Goal: Task Accomplishment & Management: Manage account settings

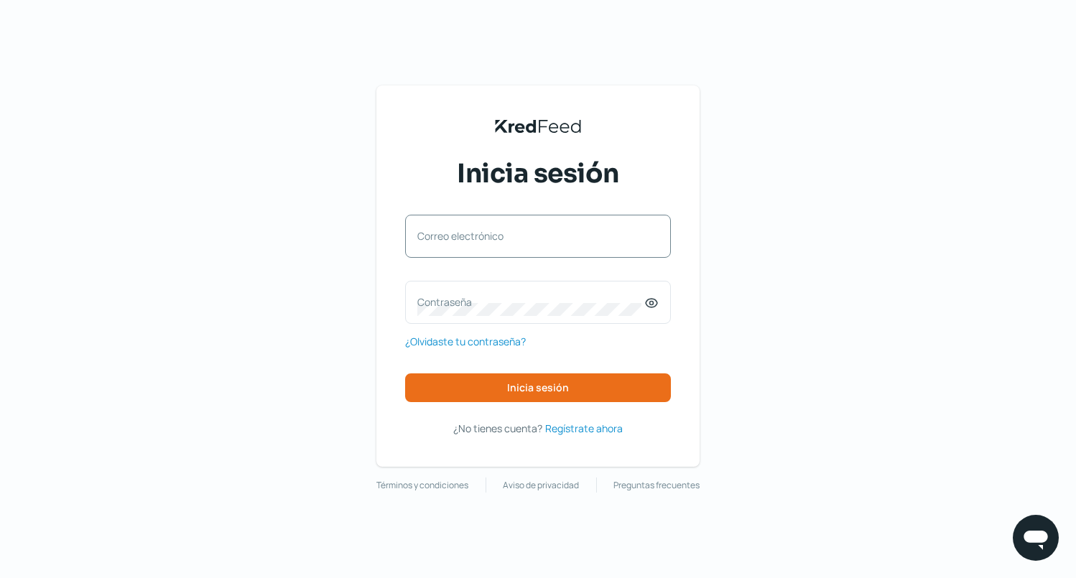
click at [432, 231] on label "Correo electrónico" at bounding box center [530, 236] width 227 height 14
click at [432, 237] on input "Correo electrónico" at bounding box center [537, 243] width 241 height 13
type input "[EMAIL_ADDRESS][DOMAIN_NAME]"
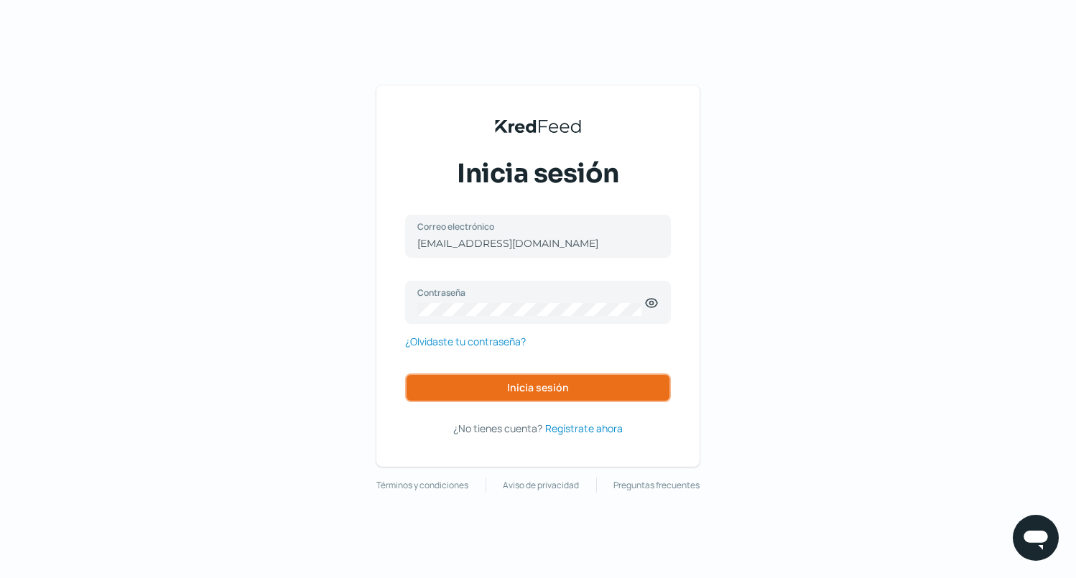
click at [559, 383] on span "Inicia sesión" at bounding box center [538, 388] width 62 height 10
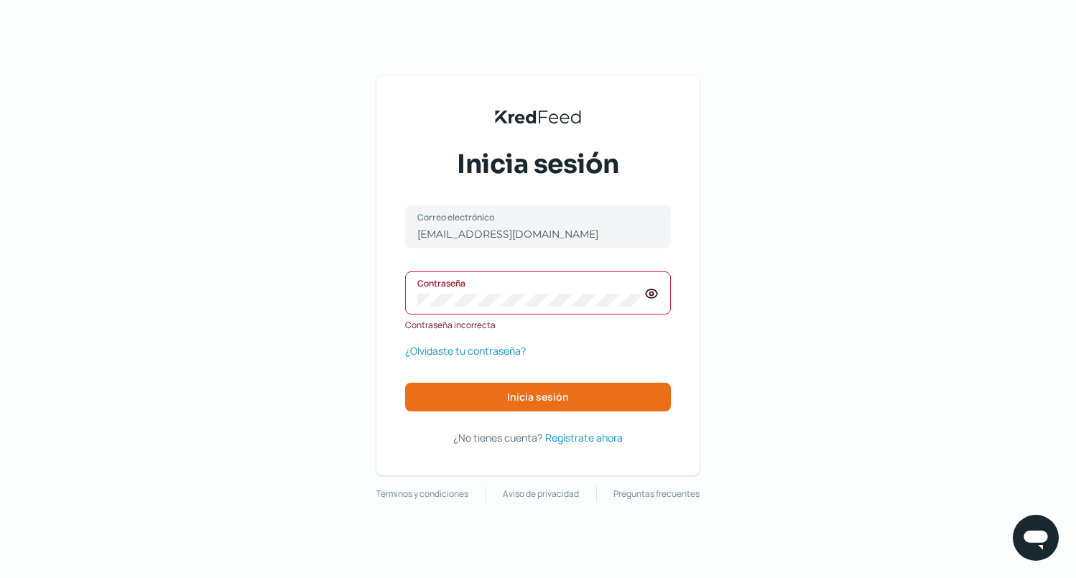
click at [305, 350] on div "KredFeed's Black Logo Inicia sesión [EMAIL_ADDRESS][DOMAIN_NAME] Correo electró…" at bounding box center [538, 289] width 1076 height 578
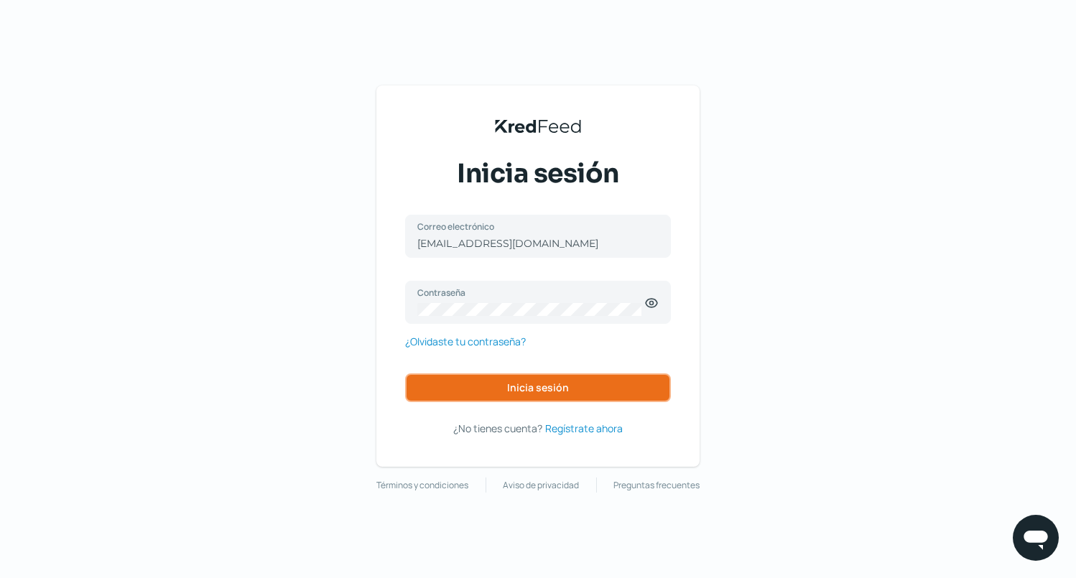
click at [537, 391] on span "Inicia sesión" at bounding box center [538, 388] width 62 height 10
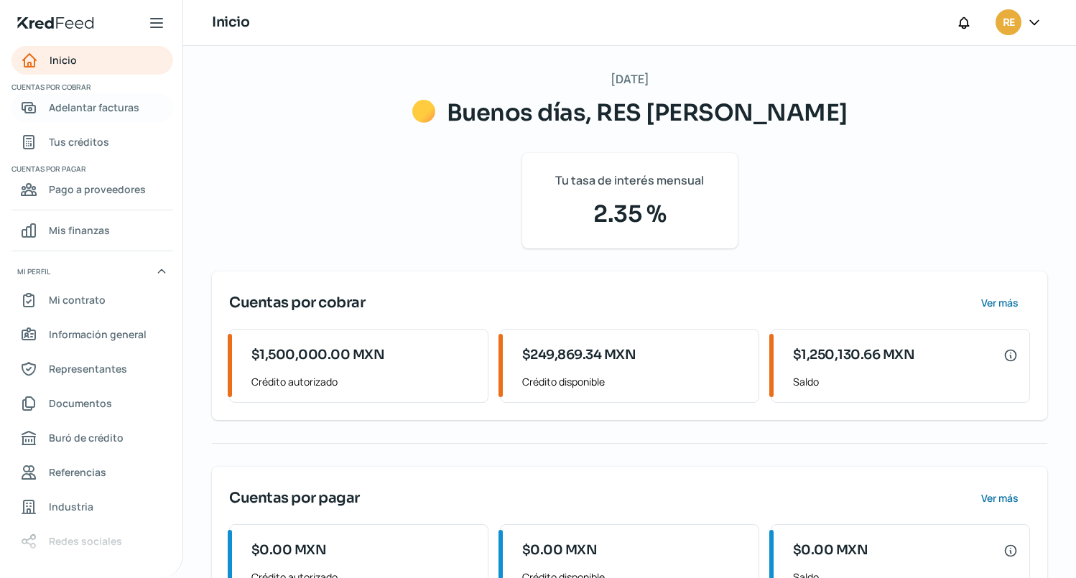
click at [92, 108] on span "Adelantar facturas" at bounding box center [94, 107] width 90 height 18
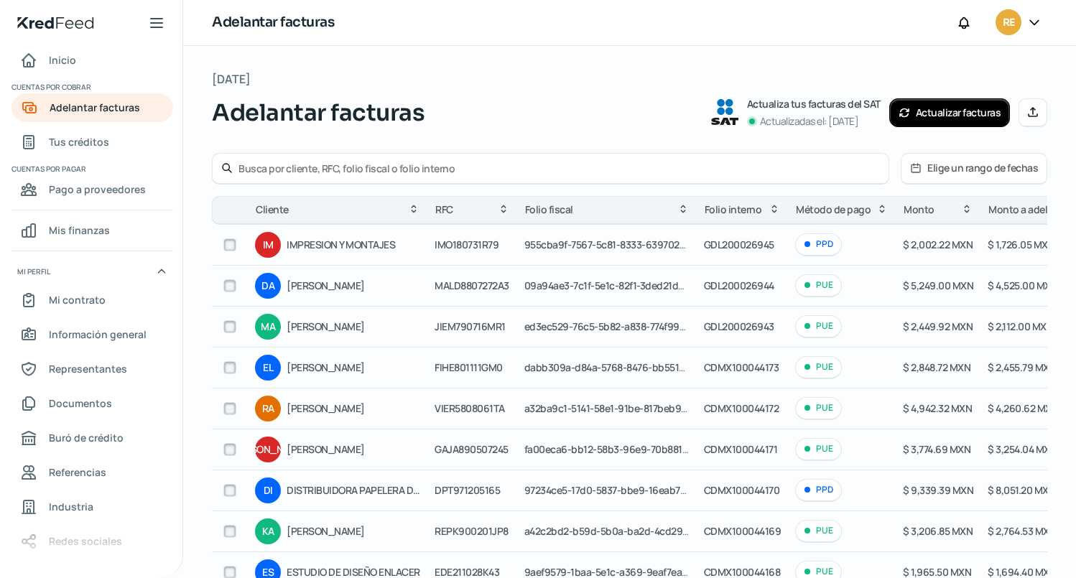
click at [951, 170] on button "Elige un rango de fechas" at bounding box center [973, 168] width 145 height 29
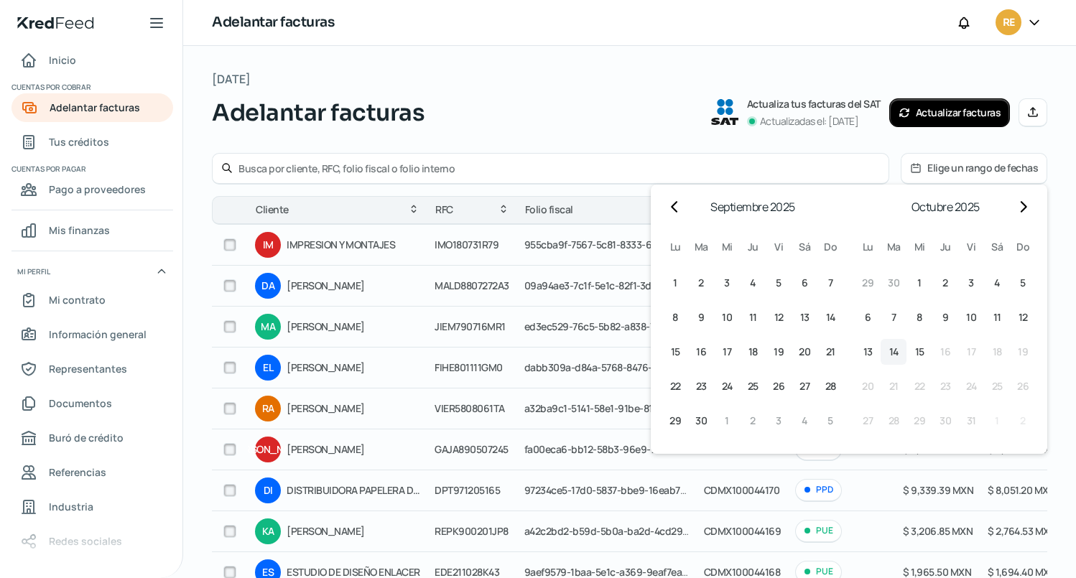
click at [889, 347] on span "14" at bounding box center [893, 351] width 9 height 17
click at [915, 355] on span "15" at bounding box center [919, 351] width 9 height 17
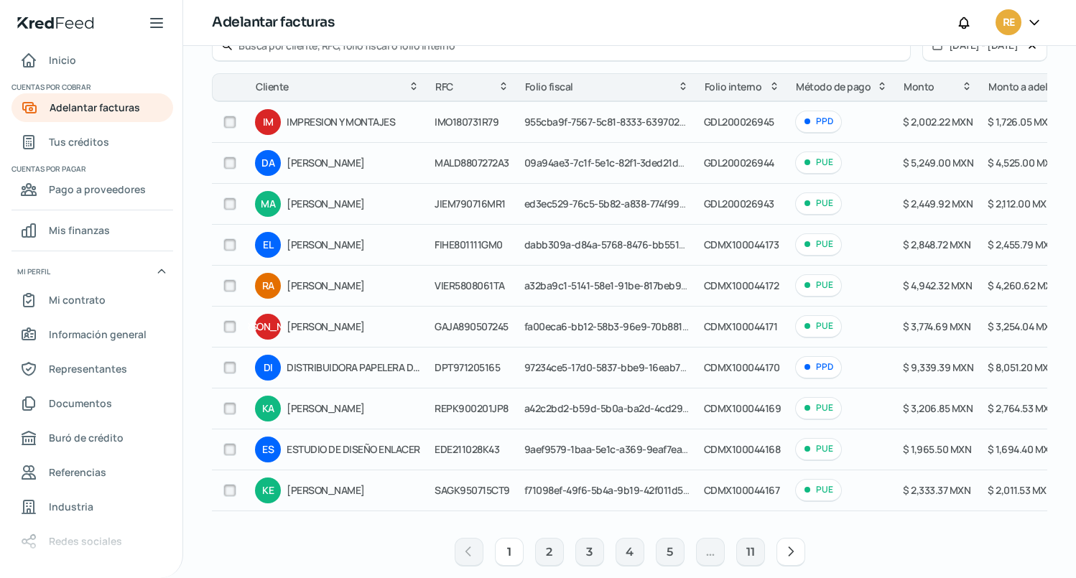
scroll to position [144, 0]
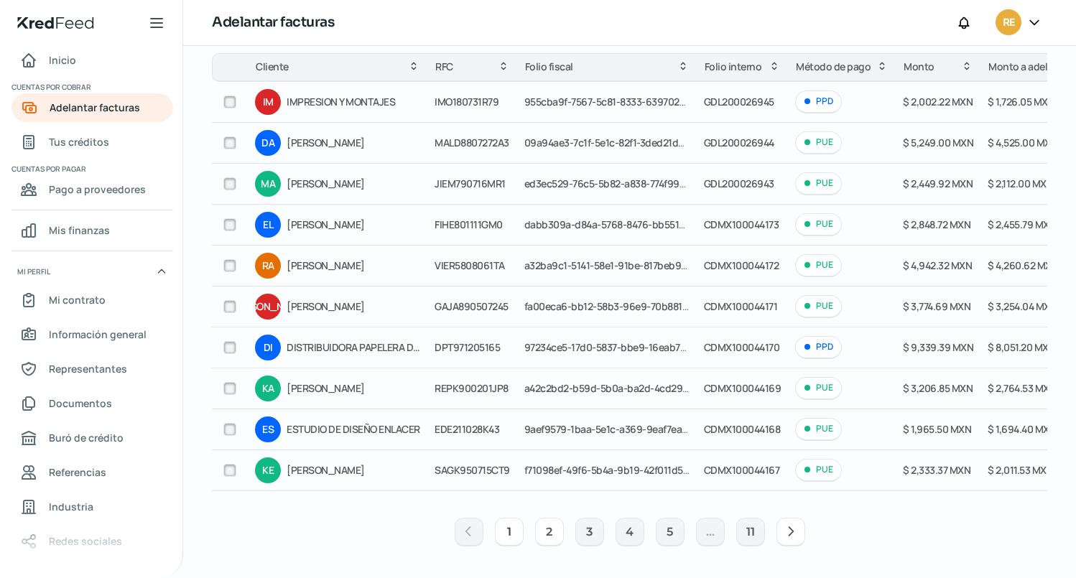
click at [549, 539] on button "2" at bounding box center [549, 532] width 29 height 29
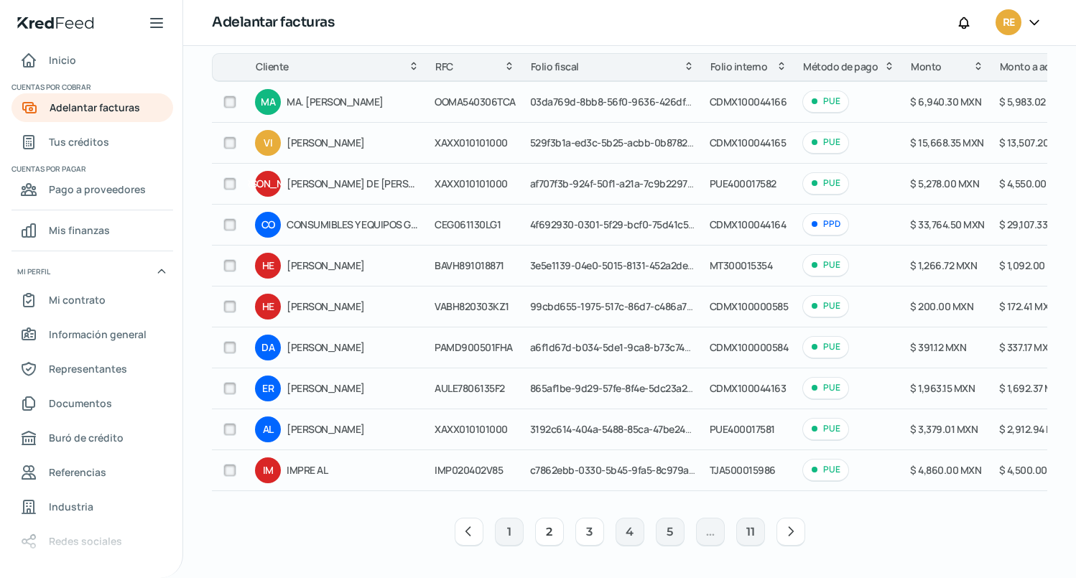
click at [584, 541] on button "3" at bounding box center [589, 532] width 29 height 29
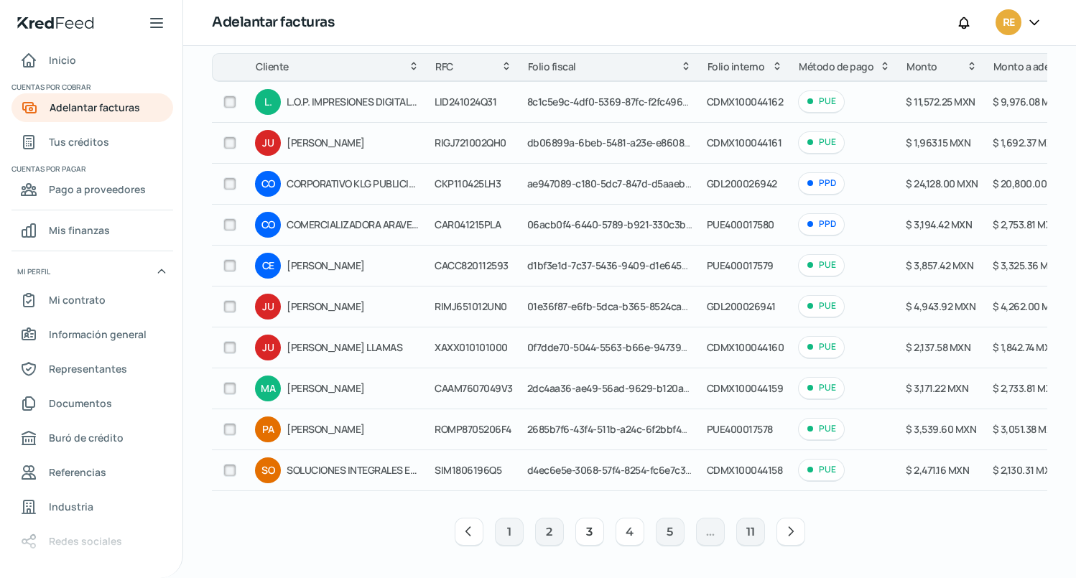
click at [615, 537] on button "4" at bounding box center [629, 532] width 29 height 29
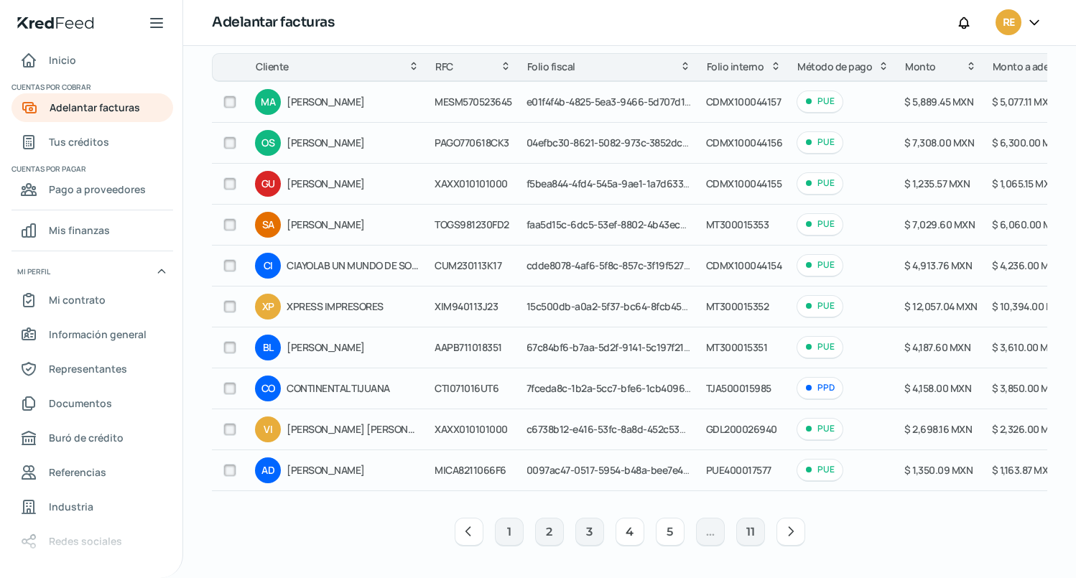
click at [665, 538] on button "5" at bounding box center [670, 532] width 29 height 29
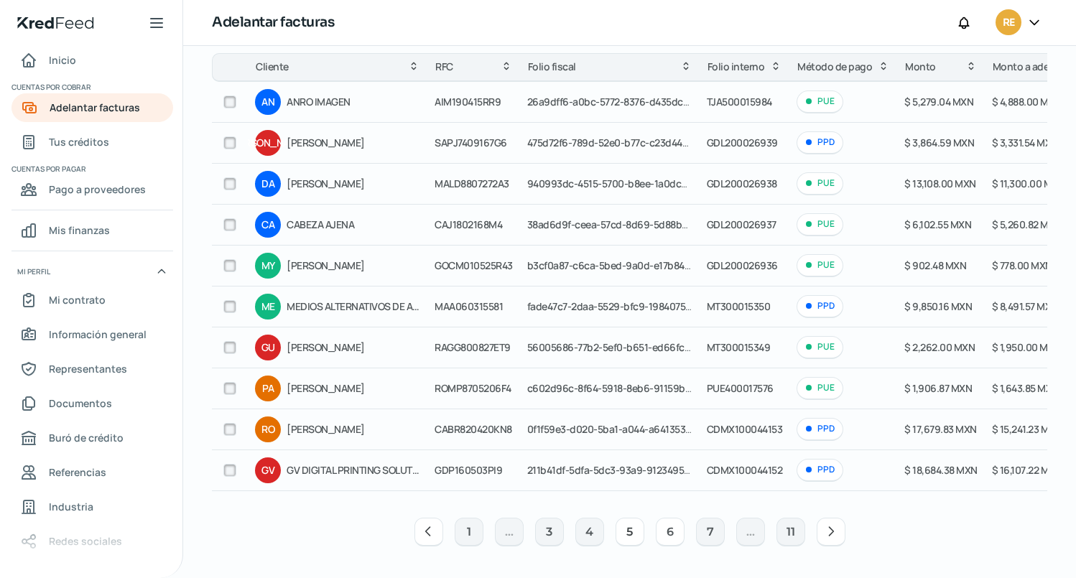
click at [666, 543] on button "6" at bounding box center [670, 532] width 29 height 29
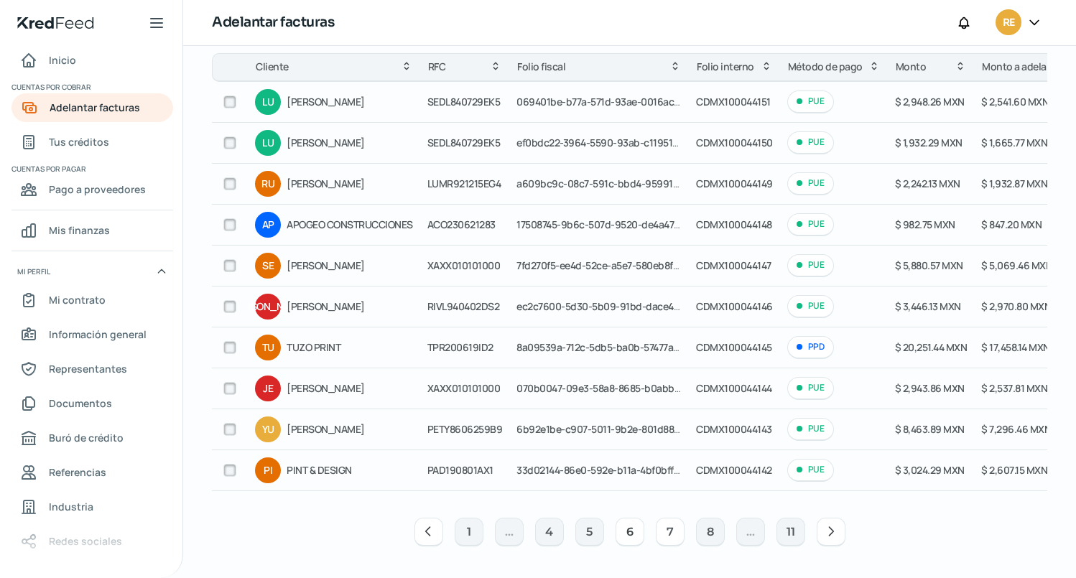
click at [664, 541] on button "7" at bounding box center [670, 532] width 29 height 29
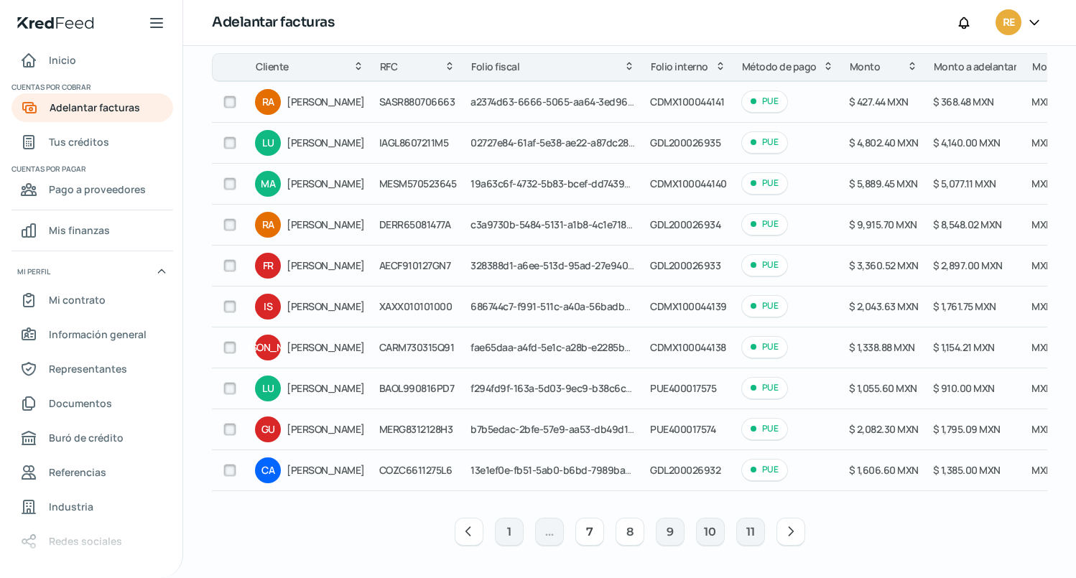
click at [624, 538] on button "8" at bounding box center [629, 532] width 29 height 29
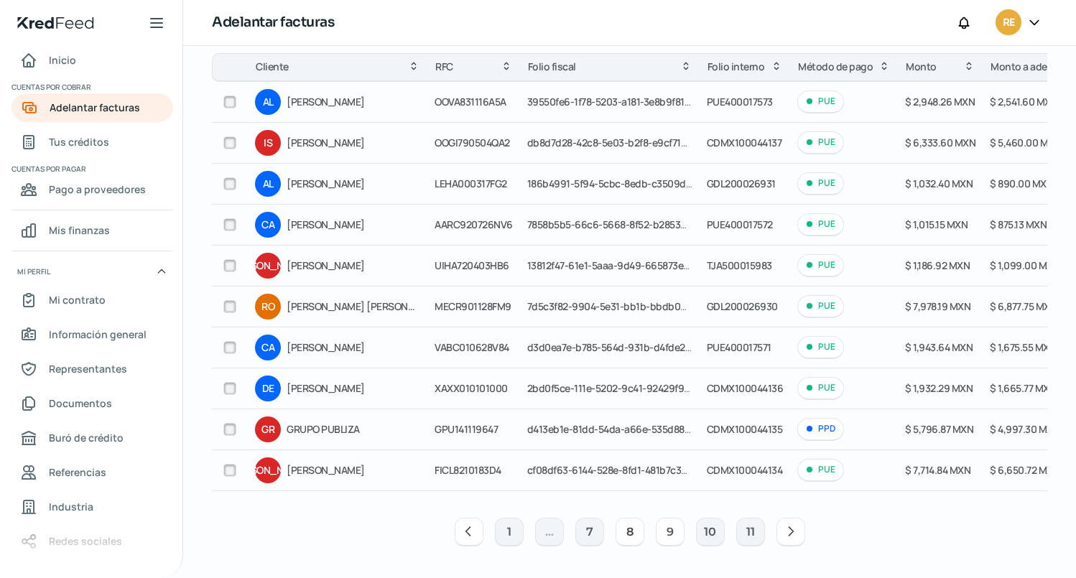
click at [658, 537] on button "9" at bounding box center [670, 532] width 29 height 29
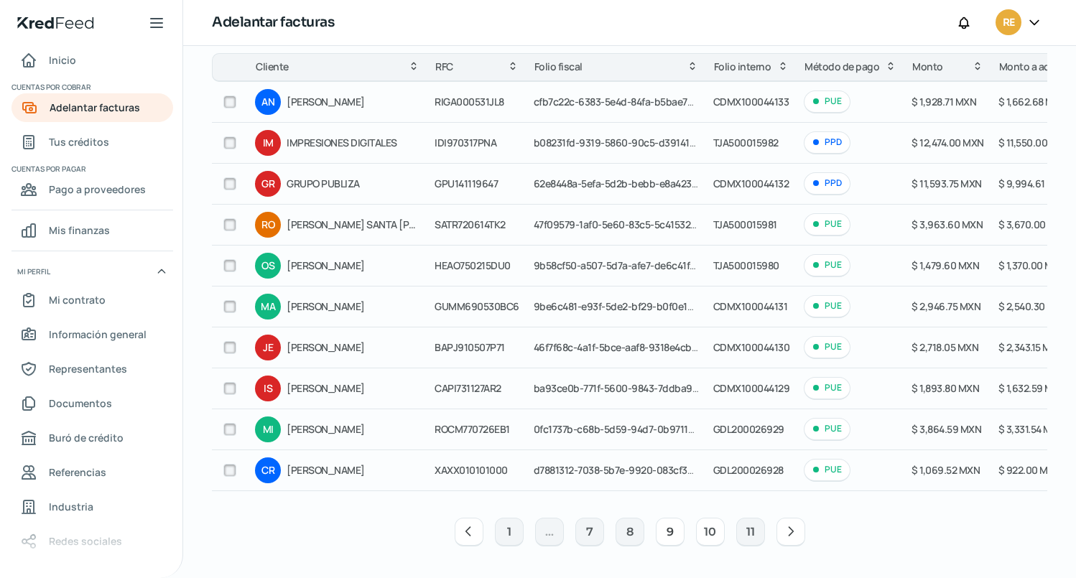
click at [705, 534] on button "10" at bounding box center [710, 532] width 29 height 29
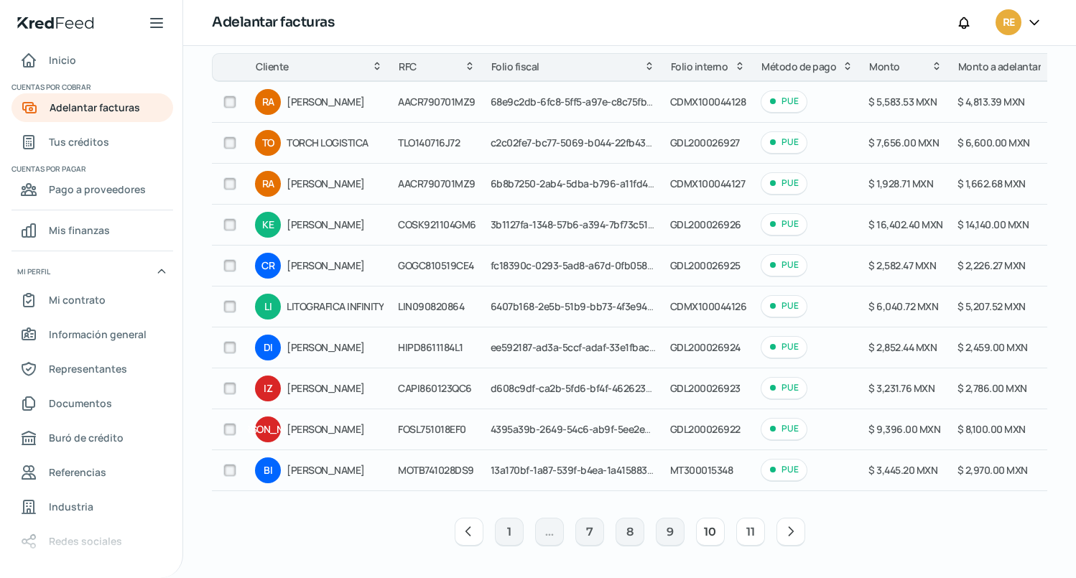
click at [745, 534] on button "11" at bounding box center [750, 532] width 29 height 29
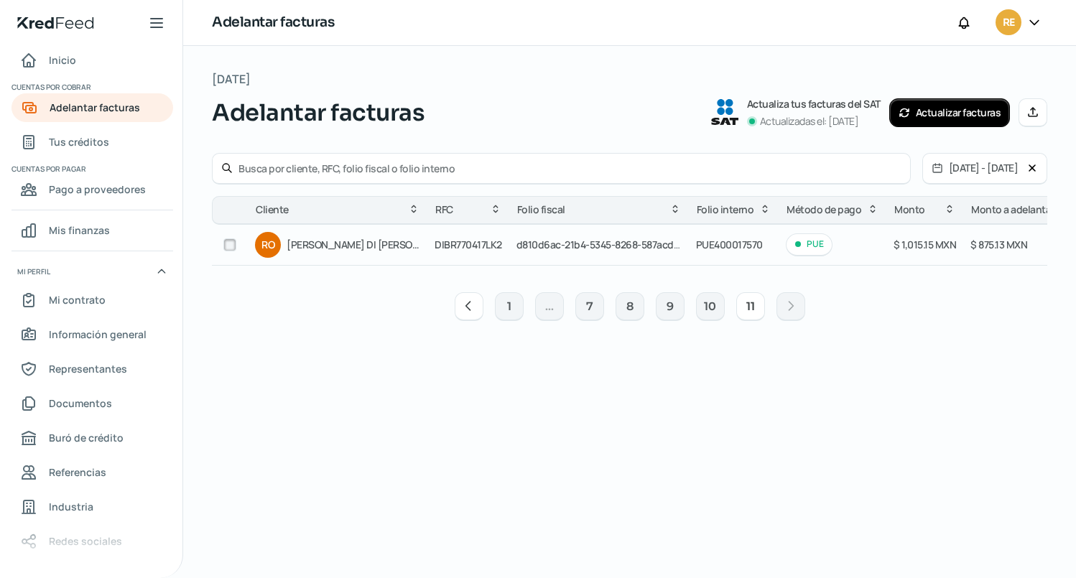
scroll to position [0, 0]
click at [940, 167] on button "[DATE] - [DATE]" at bounding box center [975, 168] width 104 height 29
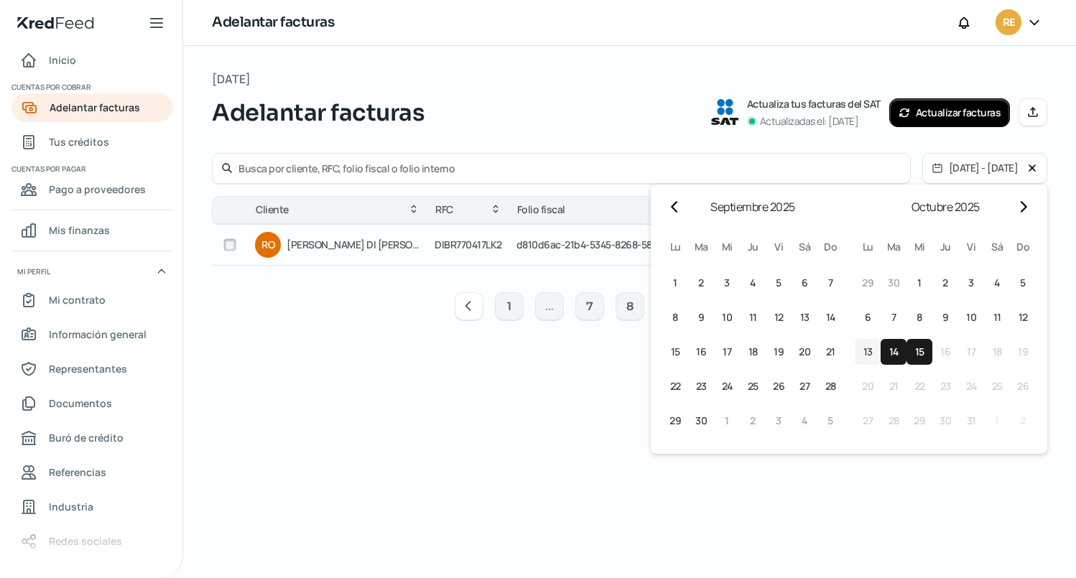
click at [872, 350] on span "13" at bounding box center [867, 351] width 9 height 17
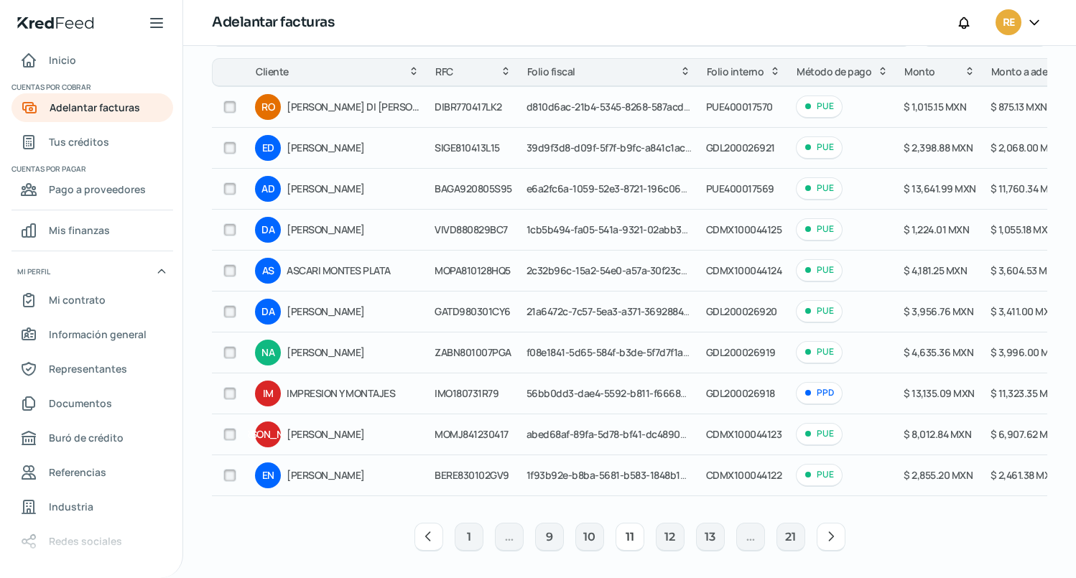
scroll to position [149, 0]
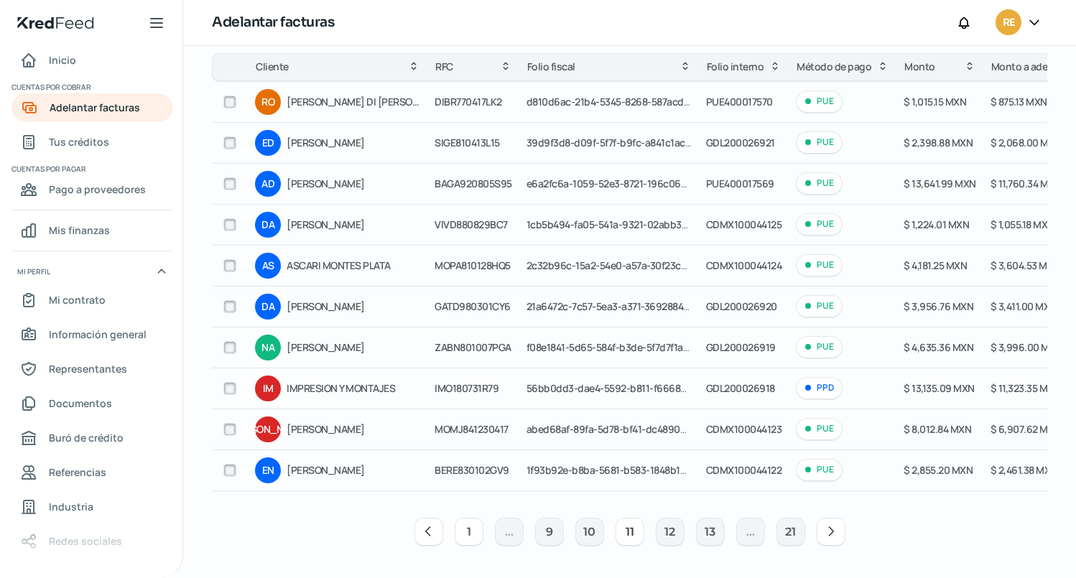
click at [462, 532] on button "1" at bounding box center [469, 532] width 29 height 29
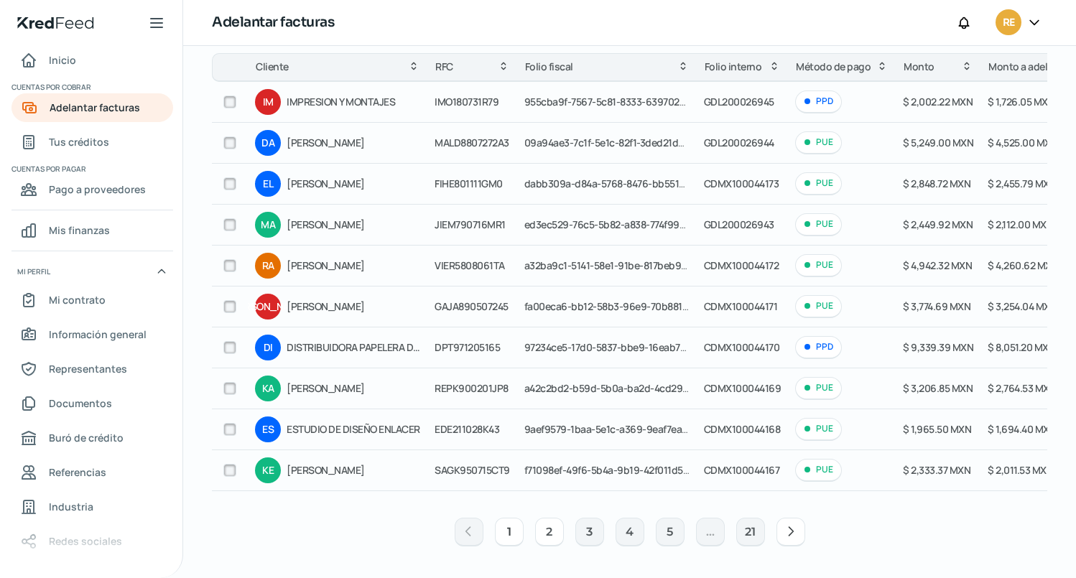
click at [547, 532] on button "2" at bounding box center [549, 532] width 29 height 29
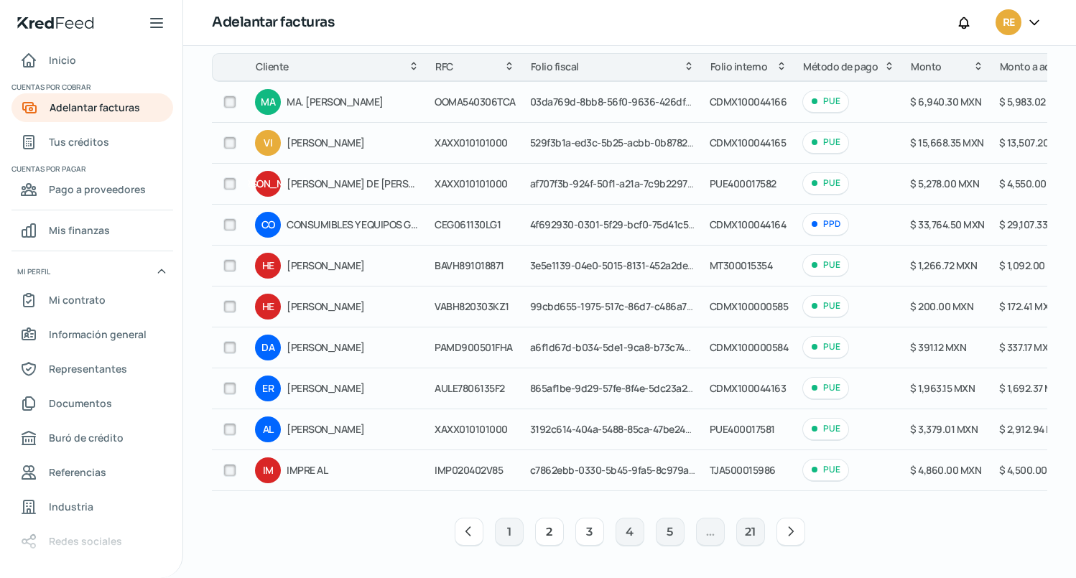
click at [582, 527] on button "3" at bounding box center [589, 532] width 29 height 29
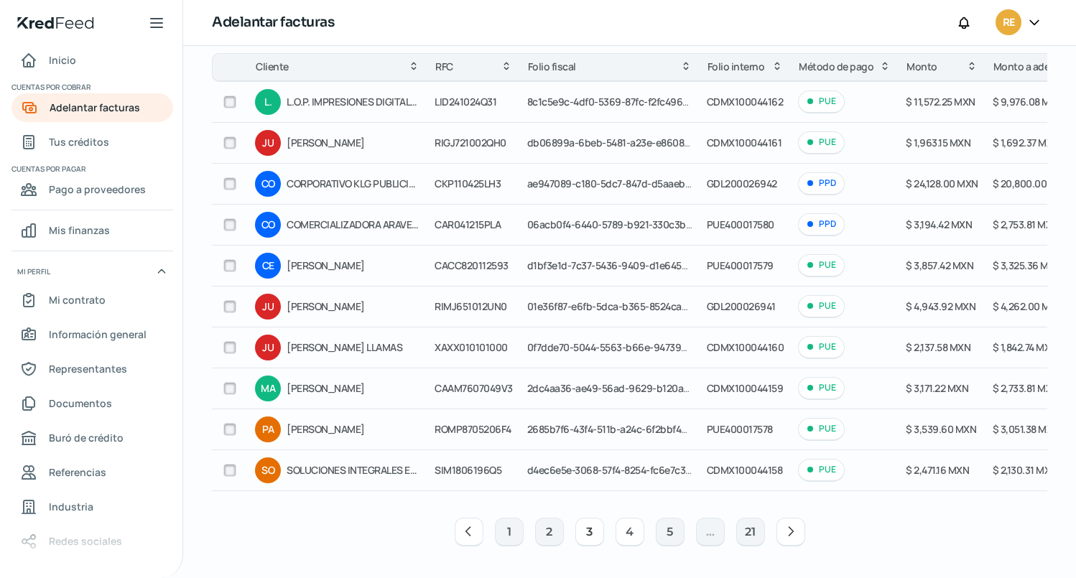
click at [631, 534] on button "4" at bounding box center [629, 532] width 29 height 29
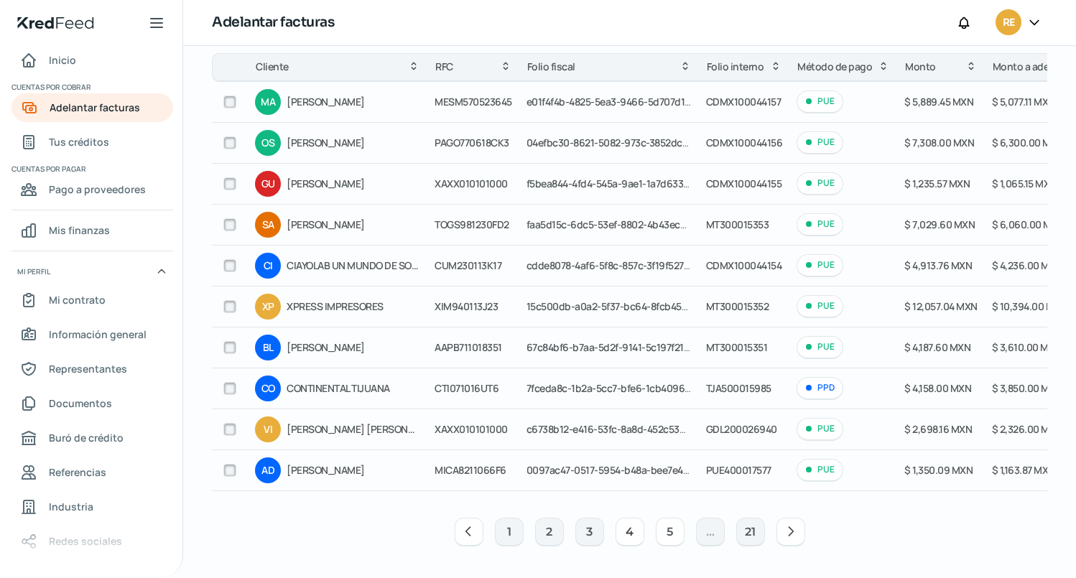
click at [664, 539] on button "5" at bounding box center [670, 532] width 29 height 29
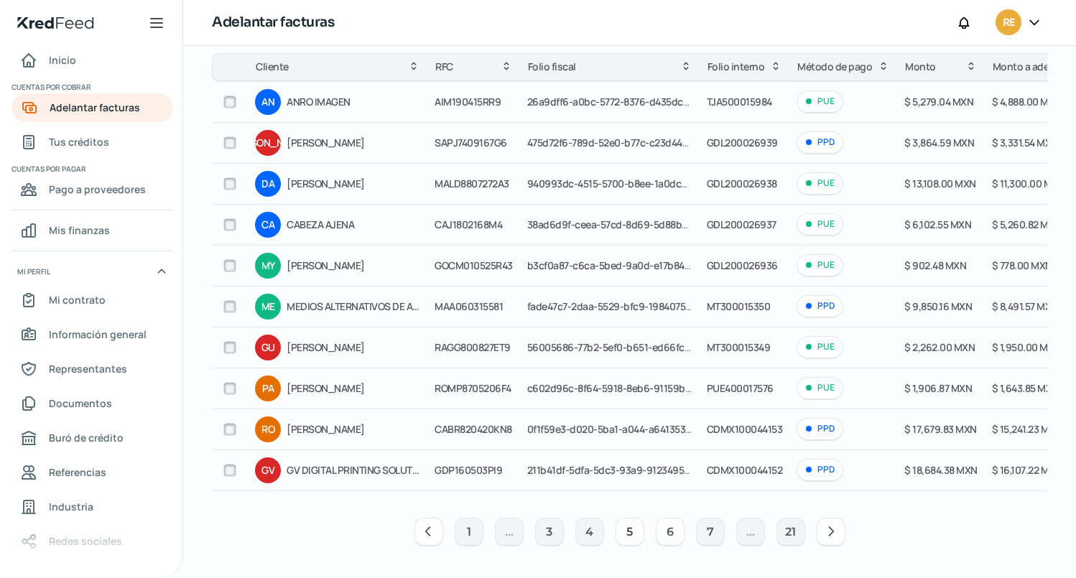
click at [670, 539] on button "6" at bounding box center [670, 532] width 29 height 29
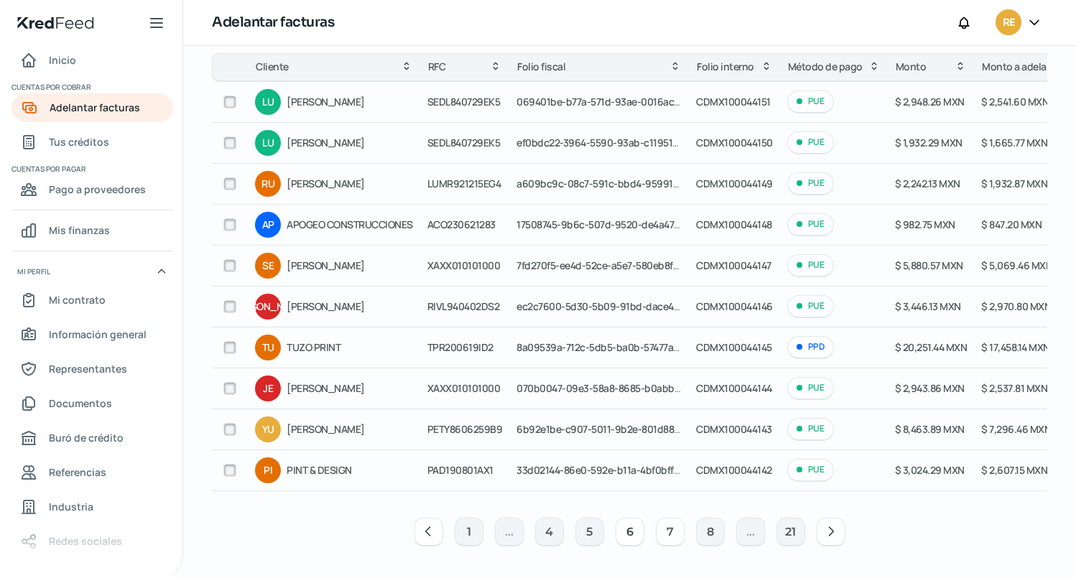
click at [666, 534] on button "7" at bounding box center [670, 532] width 29 height 29
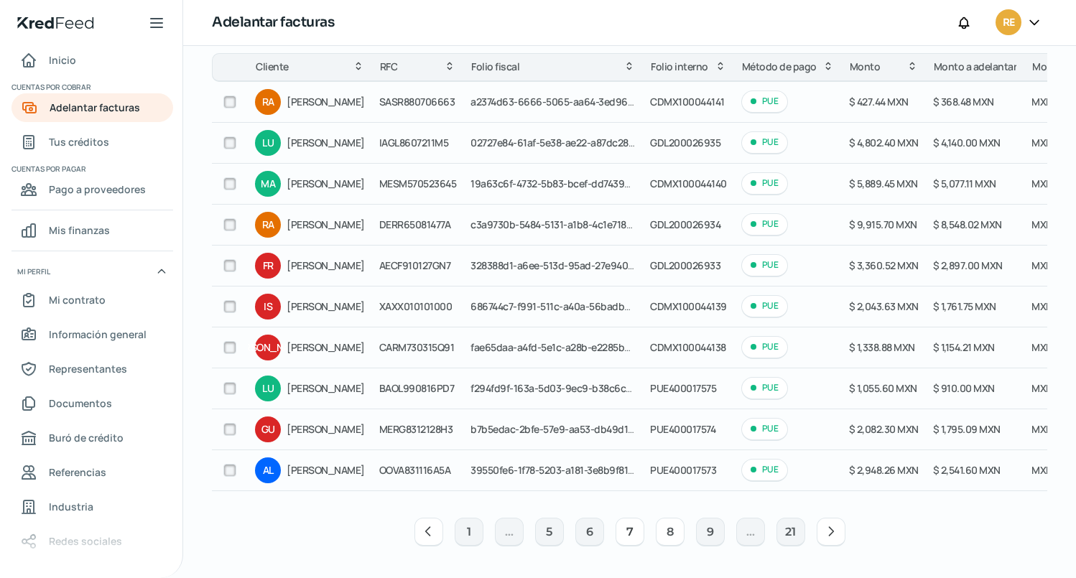
click at [669, 533] on button "8" at bounding box center [670, 532] width 29 height 29
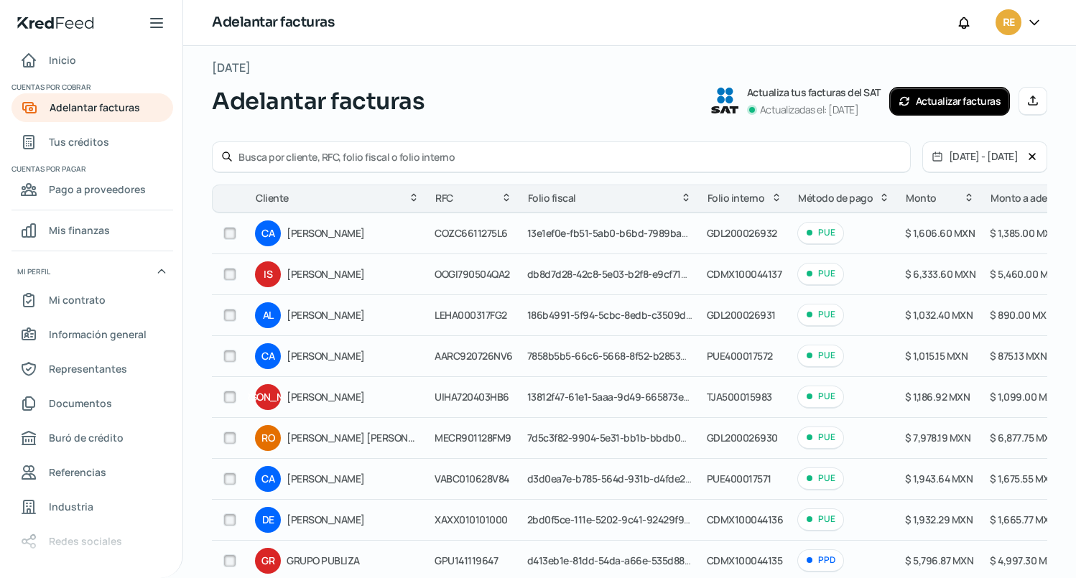
scroll to position [0, 0]
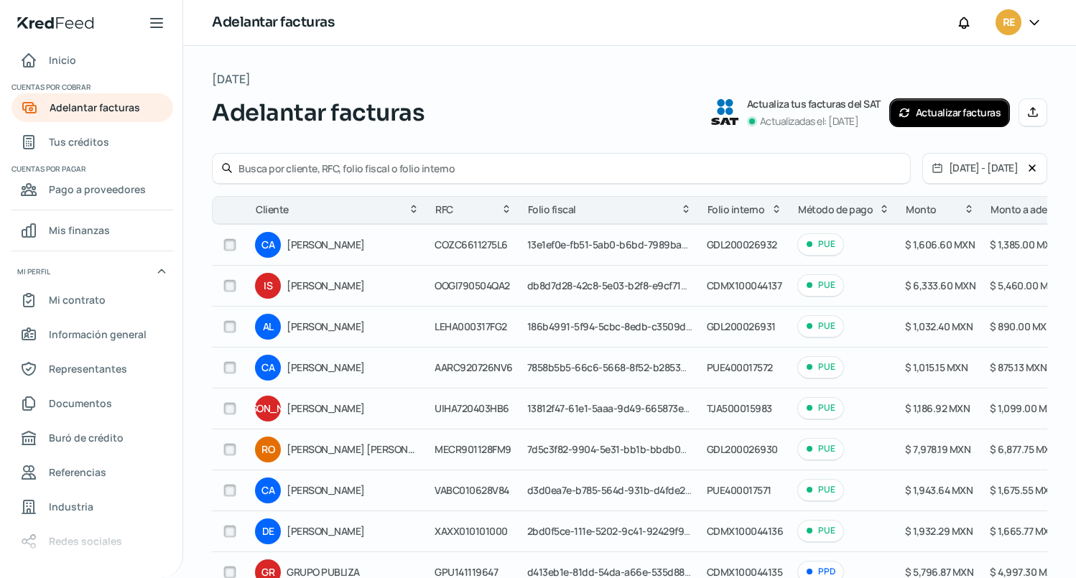
click at [938, 167] on button "[DATE] - [DATE]" at bounding box center [975, 168] width 104 height 29
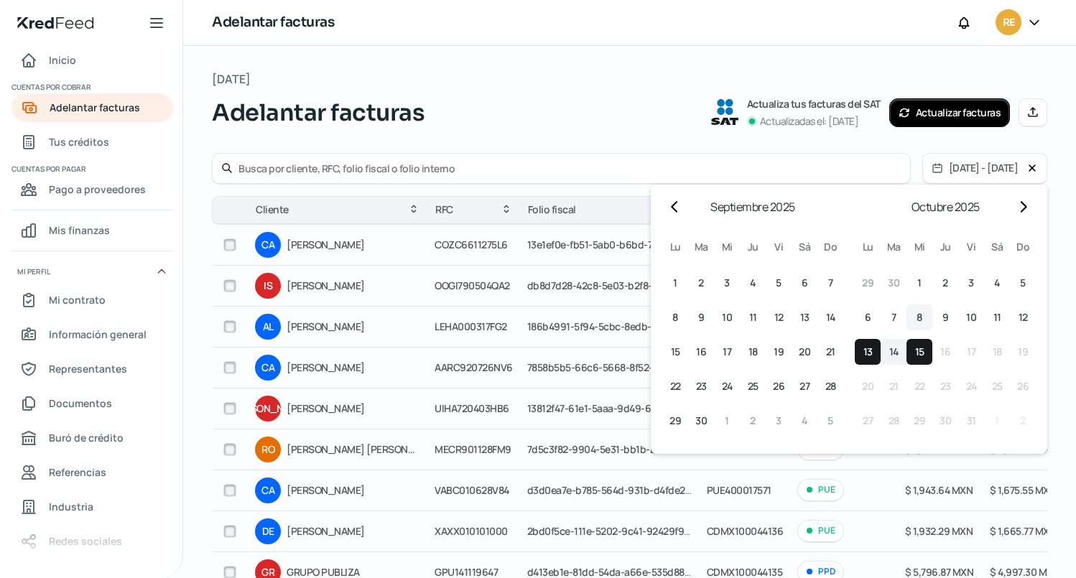
click at [916, 320] on span "8" at bounding box center [919, 317] width 6 height 17
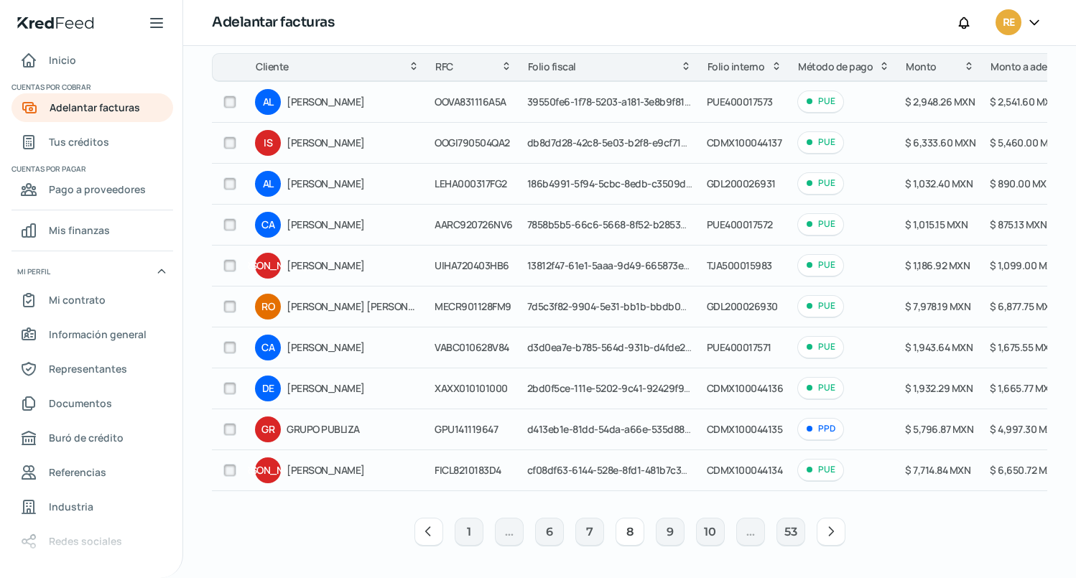
scroll to position [149, 0]
click at [462, 537] on button "1" at bounding box center [469, 532] width 29 height 29
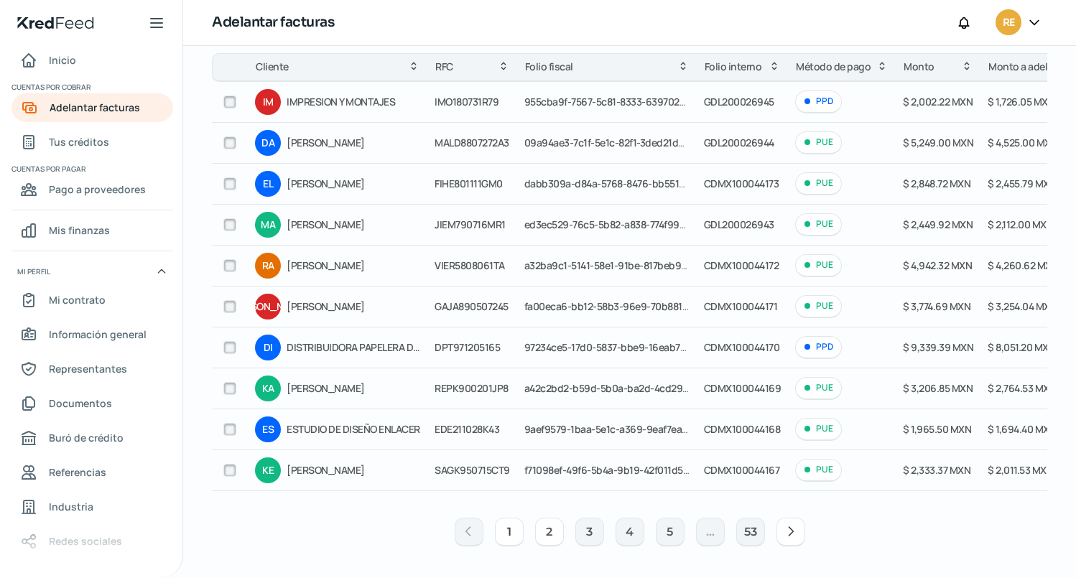
click at [546, 529] on button "2" at bounding box center [549, 532] width 29 height 29
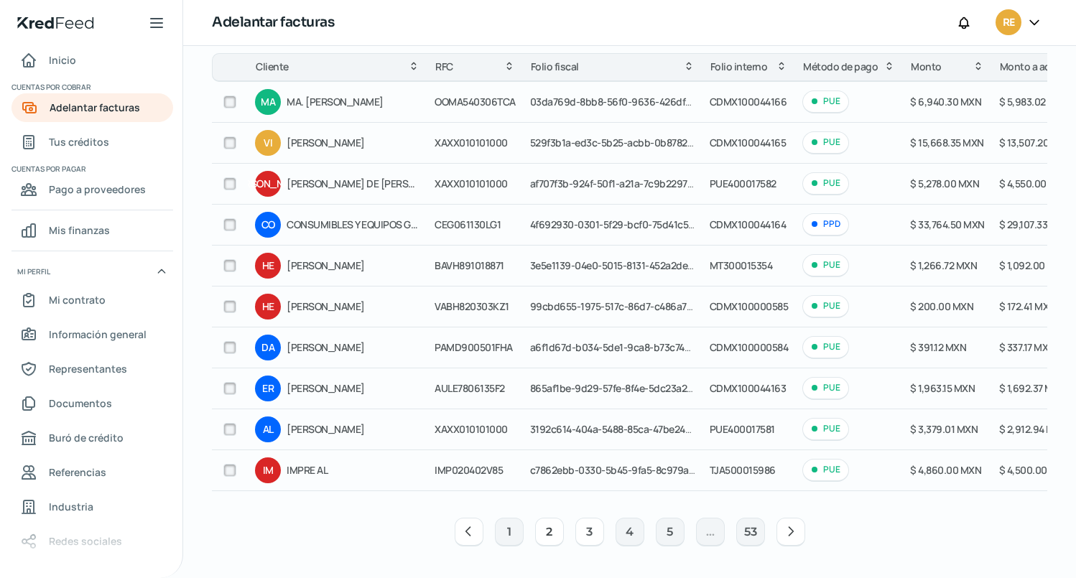
click at [581, 531] on button "3" at bounding box center [589, 532] width 29 height 29
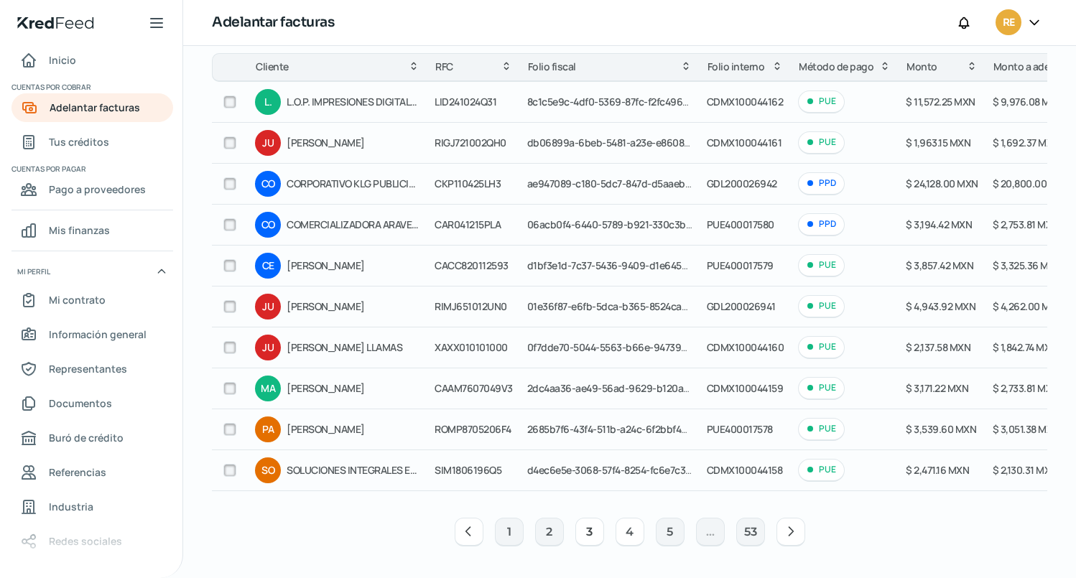
click at [625, 537] on button "4" at bounding box center [629, 532] width 29 height 29
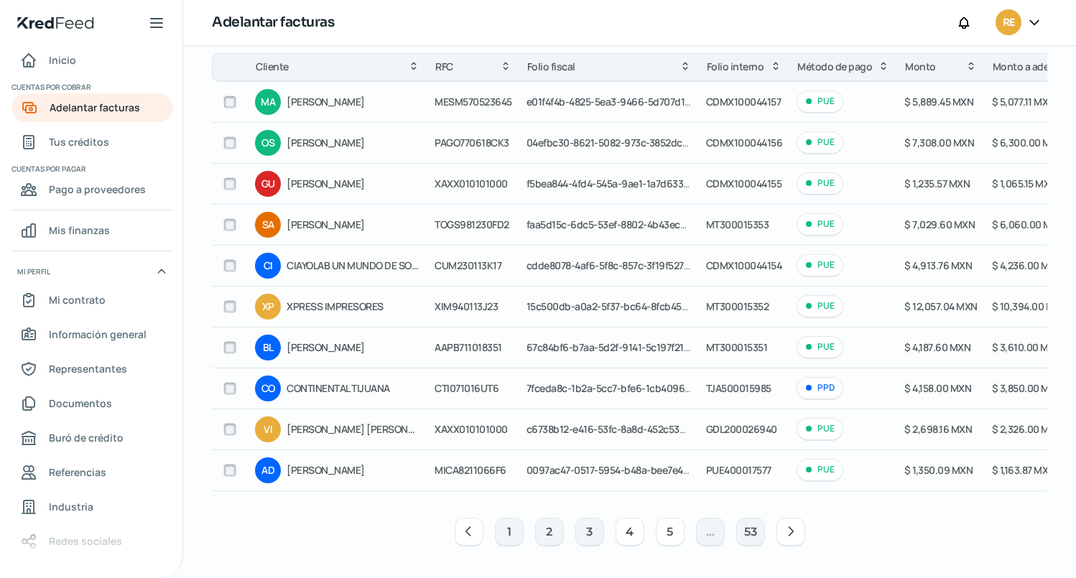
click at [657, 533] on button "5" at bounding box center [670, 532] width 29 height 29
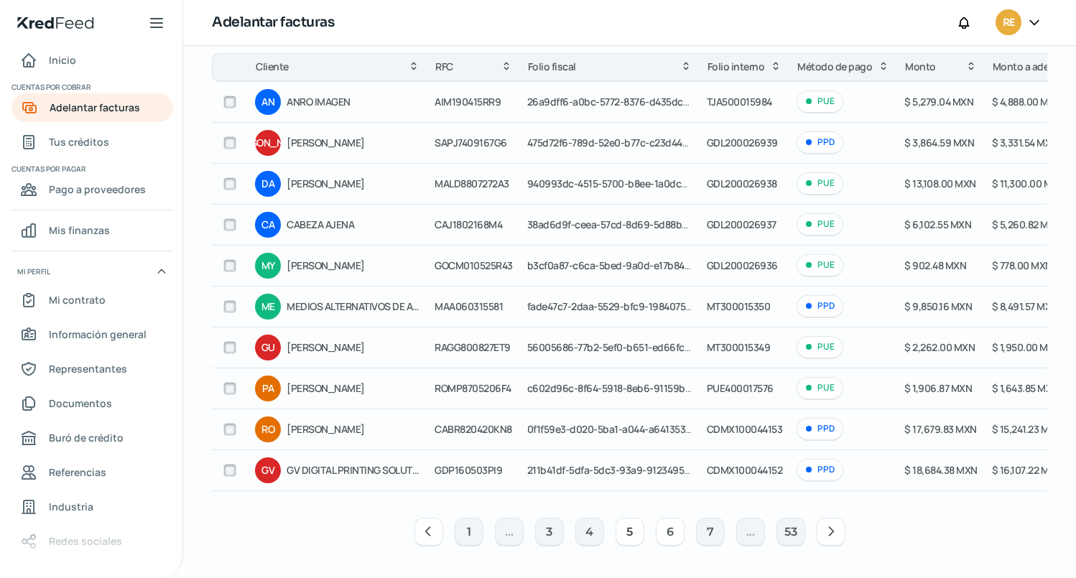
click at [668, 529] on button "6" at bounding box center [670, 532] width 29 height 29
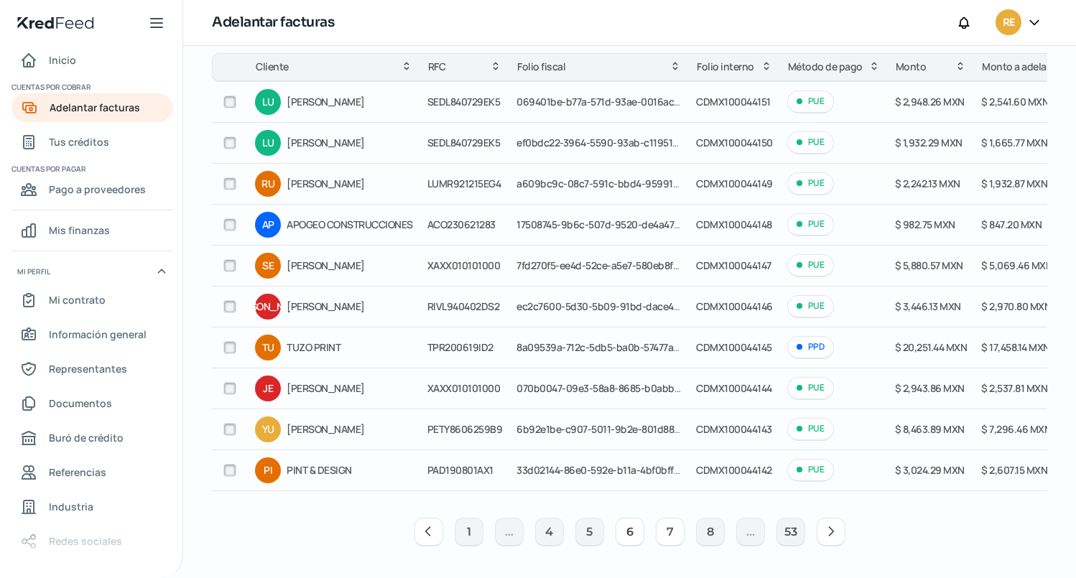
click at [671, 535] on button "7" at bounding box center [670, 532] width 29 height 29
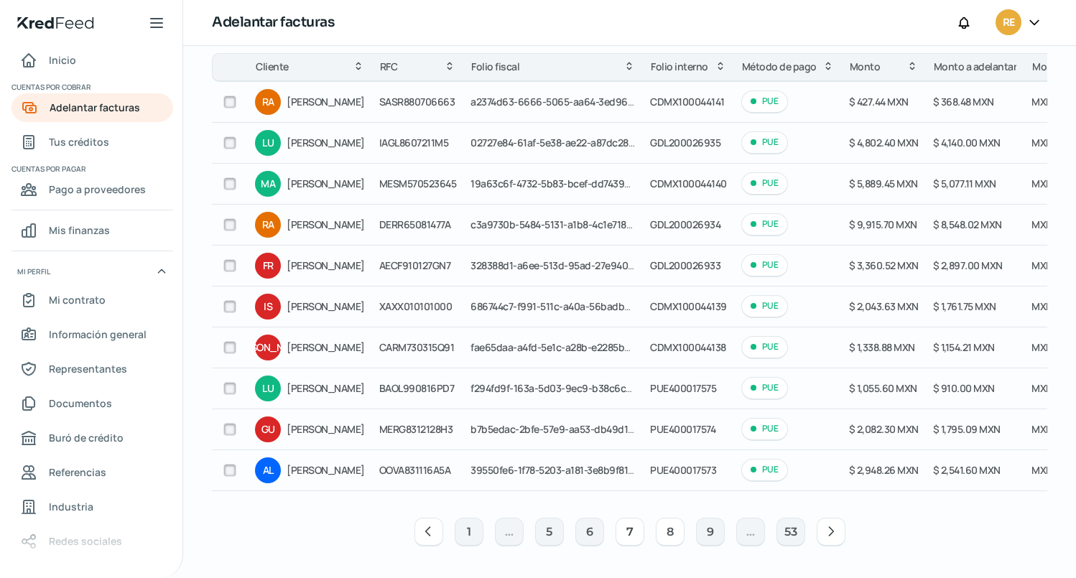
click at [666, 534] on button "8" at bounding box center [670, 532] width 29 height 29
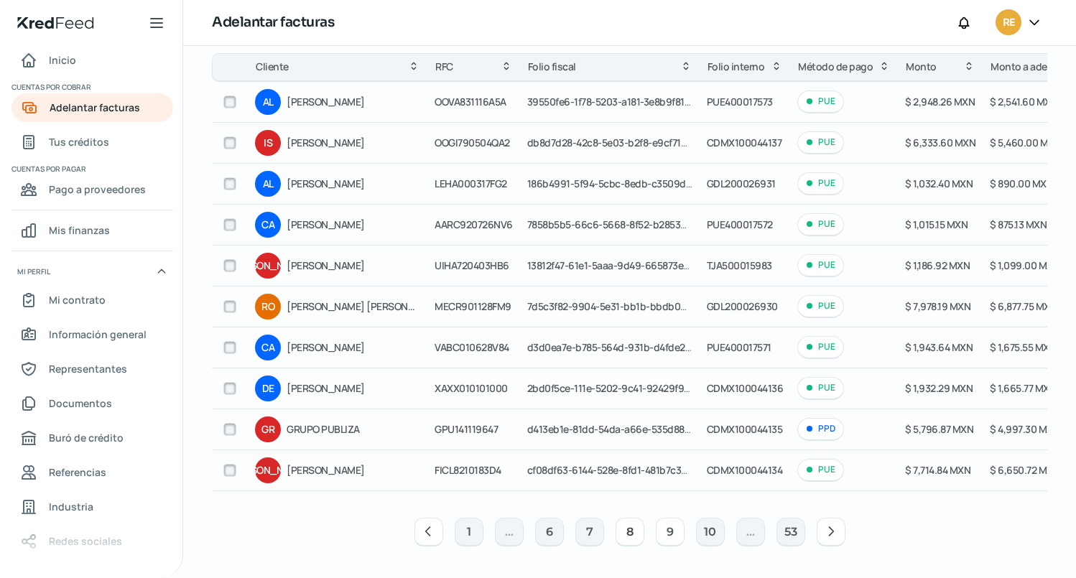
click at [670, 534] on button "9" at bounding box center [670, 532] width 29 height 29
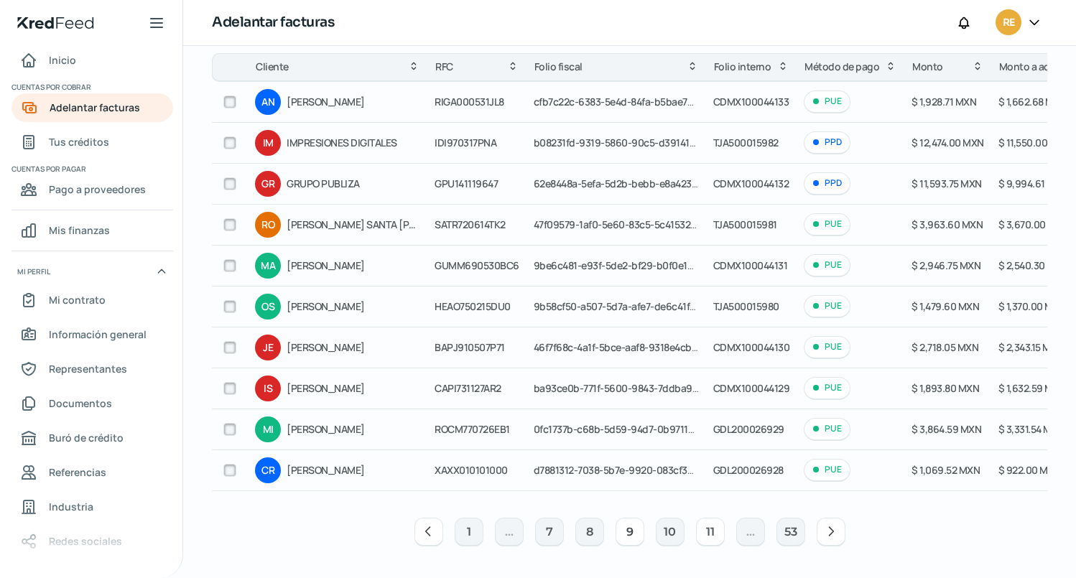
click at [712, 534] on button "11" at bounding box center [710, 532] width 29 height 29
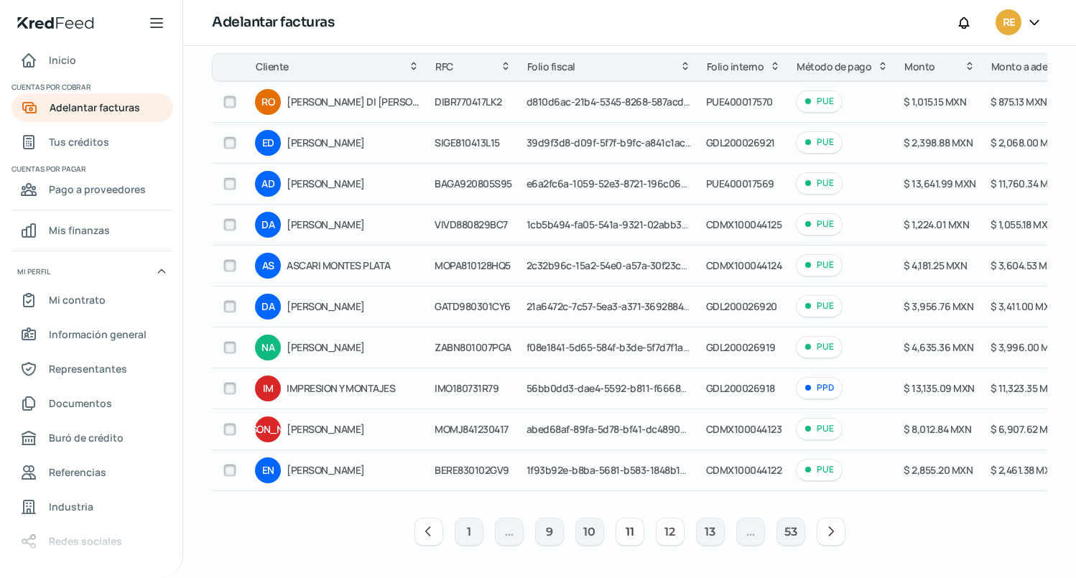
click at [667, 529] on button "12" at bounding box center [670, 532] width 29 height 29
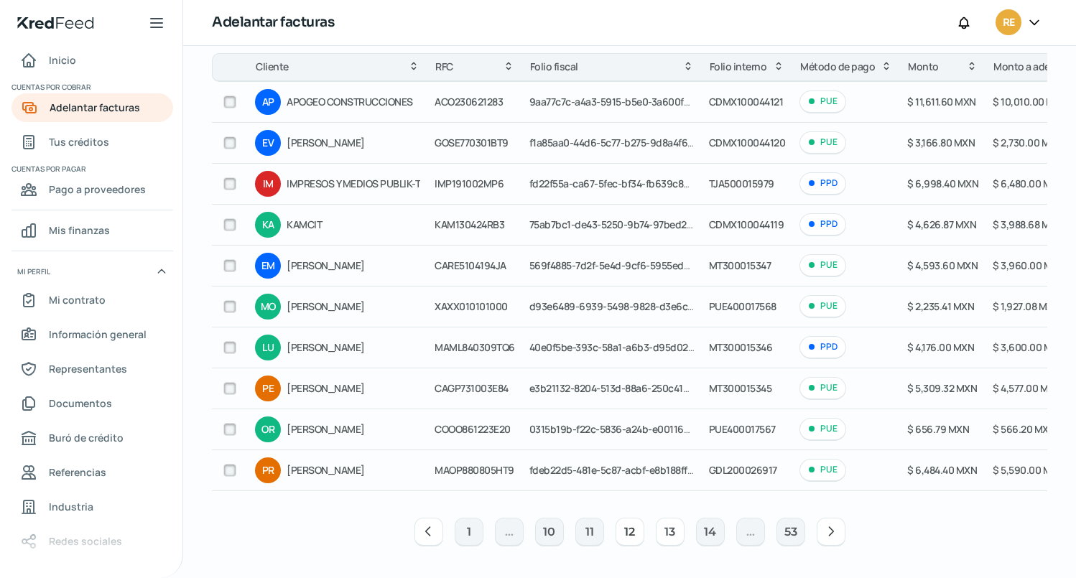
click at [666, 538] on button "13" at bounding box center [670, 532] width 29 height 29
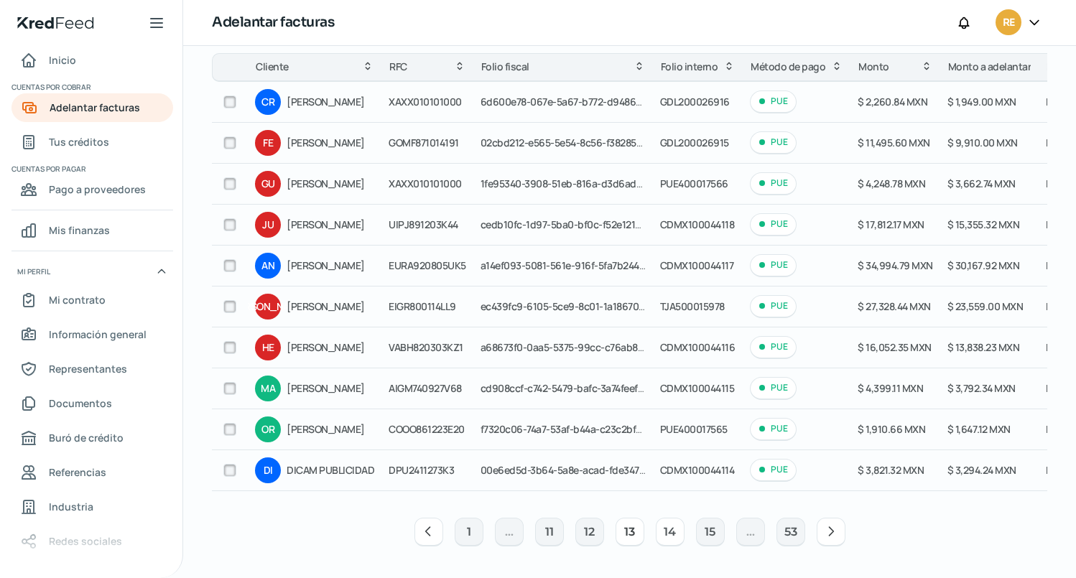
click at [665, 535] on button "14" at bounding box center [670, 532] width 29 height 29
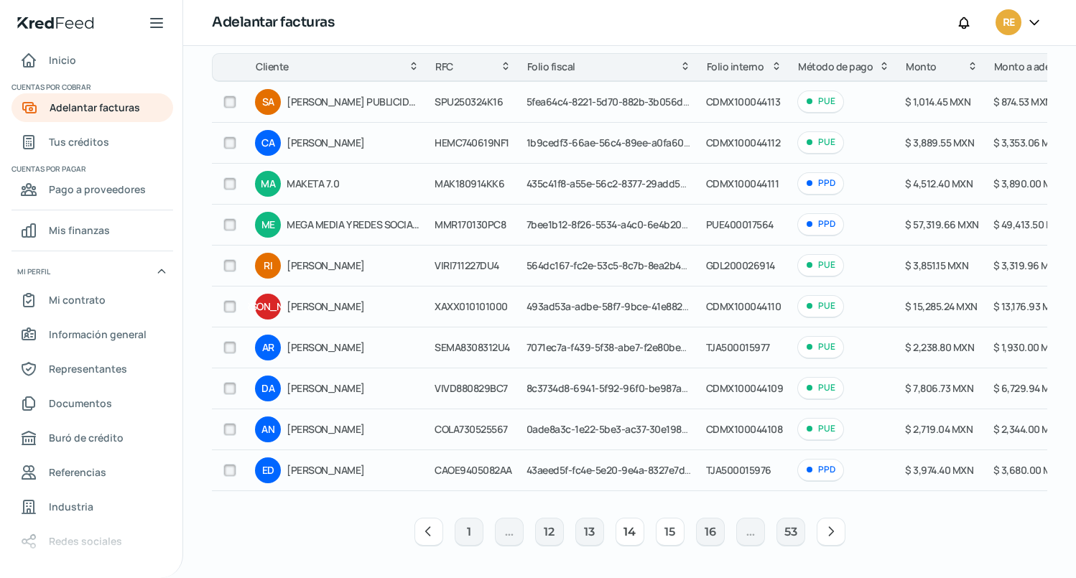
click at [659, 534] on button "15" at bounding box center [670, 532] width 29 height 29
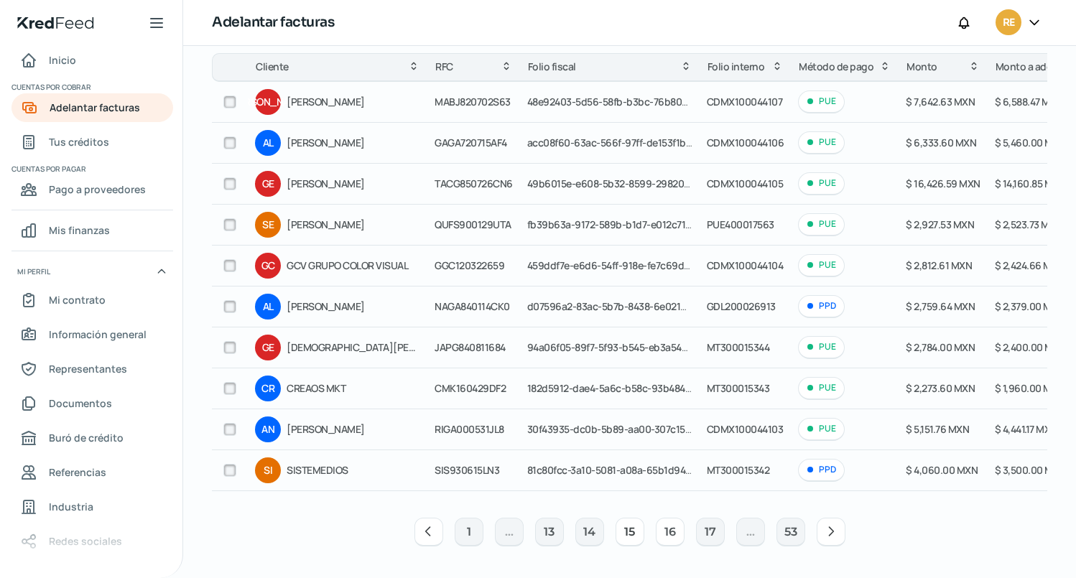
click at [661, 529] on button "16" at bounding box center [670, 532] width 29 height 29
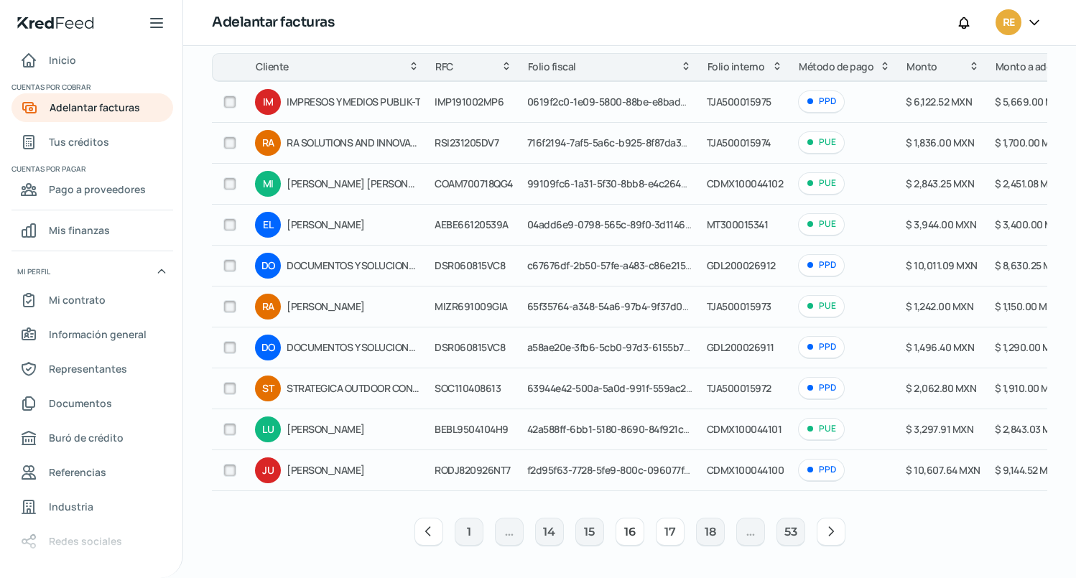
click at [664, 532] on button "17" at bounding box center [670, 532] width 29 height 29
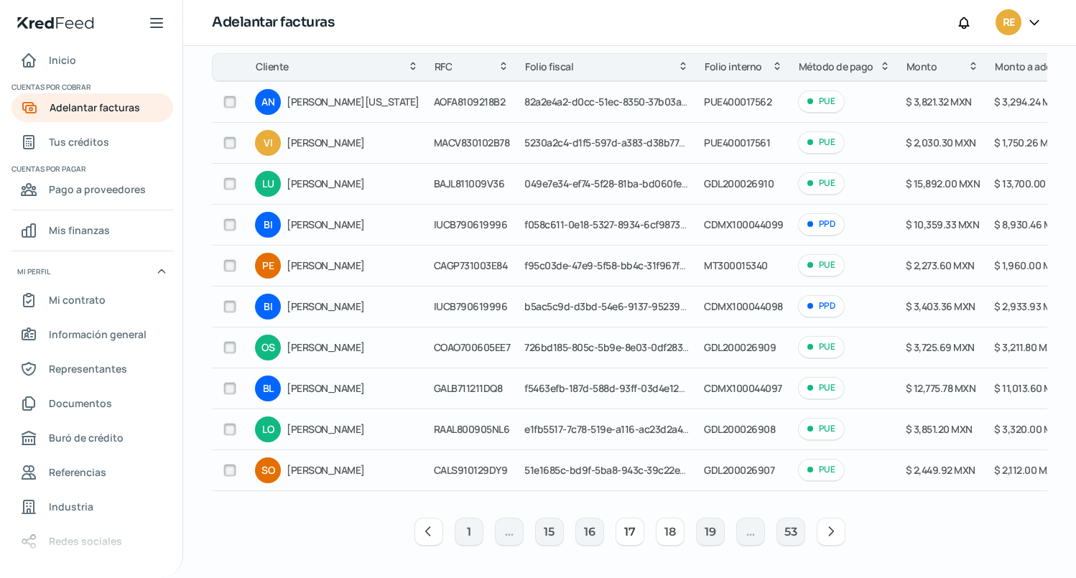
click at [660, 533] on button "18" at bounding box center [670, 532] width 29 height 29
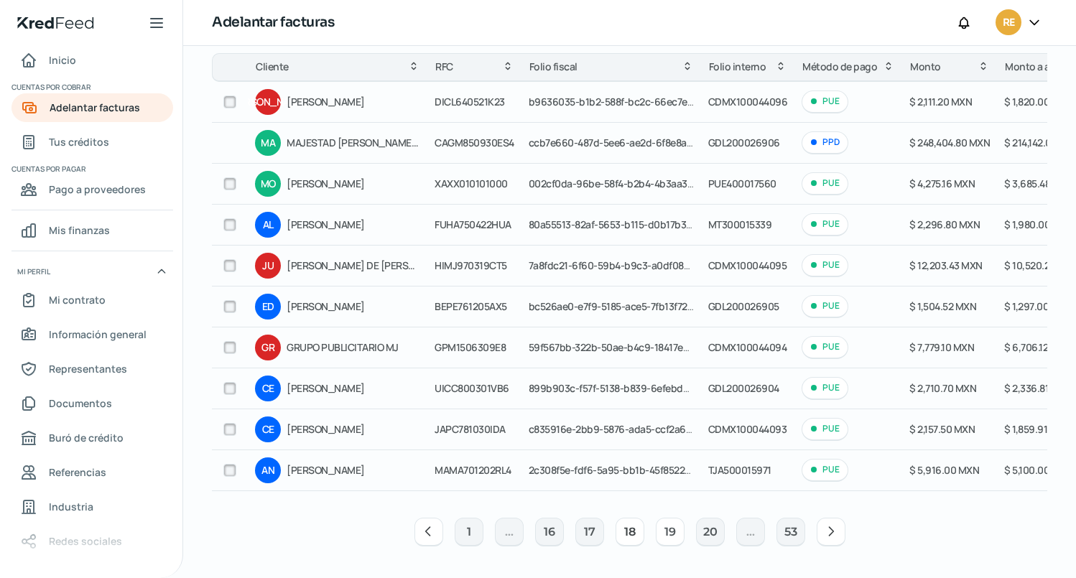
click at [666, 529] on button "19" at bounding box center [670, 532] width 29 height 29
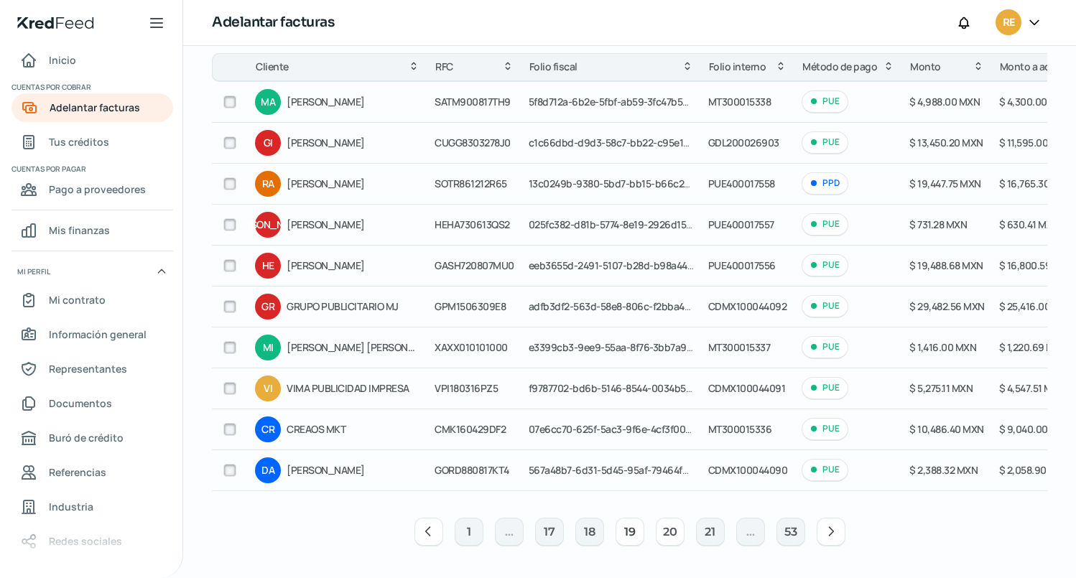
click at [661, 535] on button "20" at bounding box center [670, 532] width 29 height 29
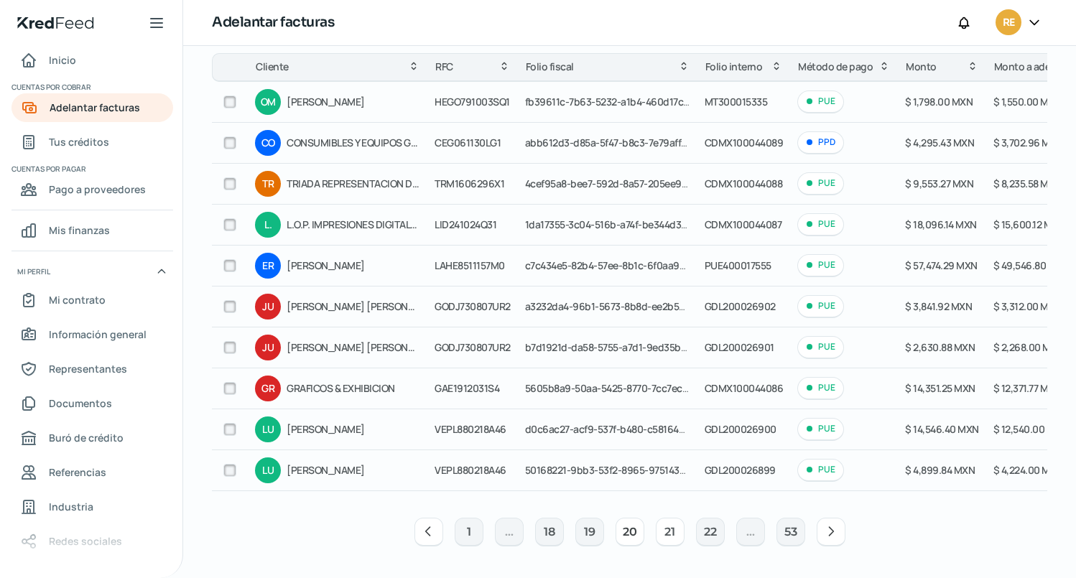
click at [658, 531] on button "21" at bounding box center [670, 532] width 29 height 29
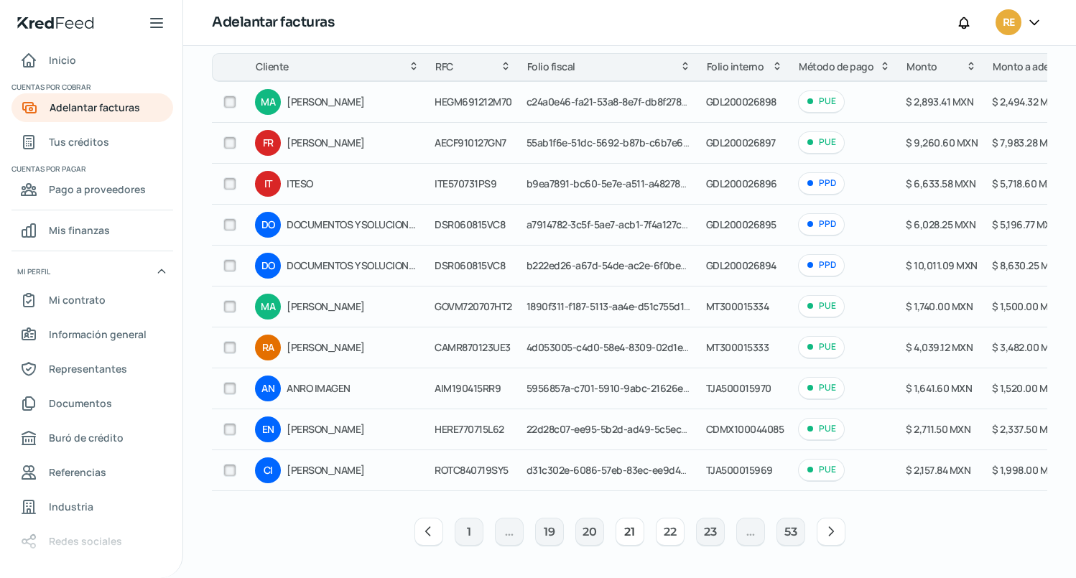
click at [656, 531] on button "22" at bounding box center [670, 532] width 29 height 29
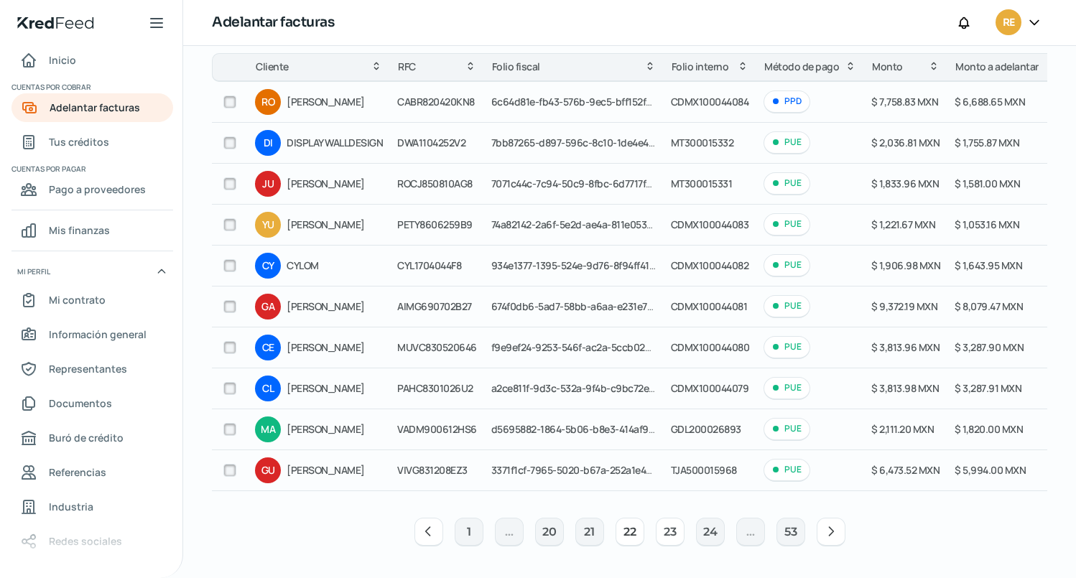
click at [664, 534] on button "23" at bounding box center [670, 532] width 29 height 29
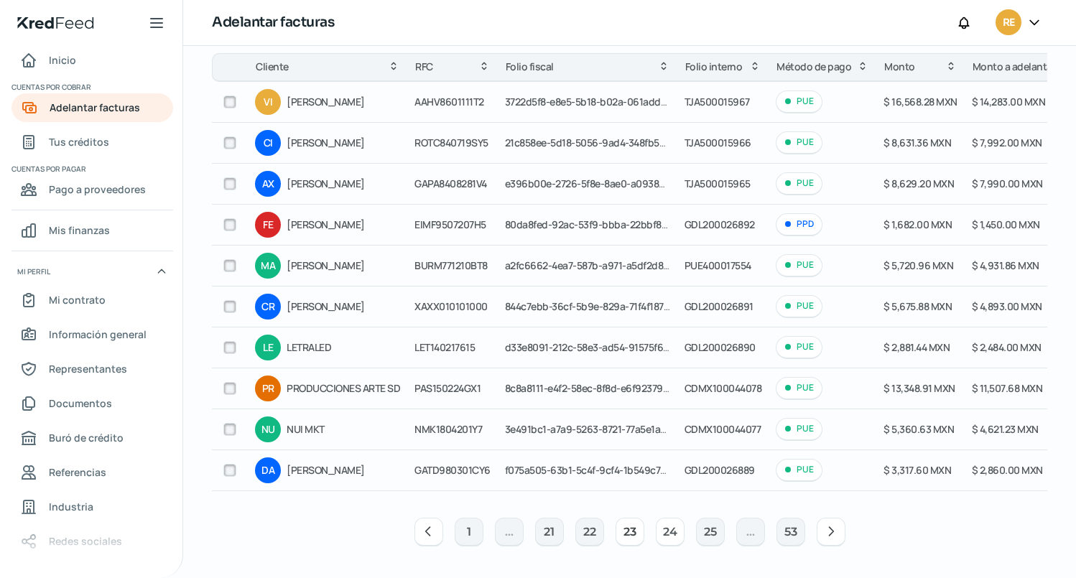
click at [678, 538] on button "24" at bounding box center [670, 532] width 29 height 29
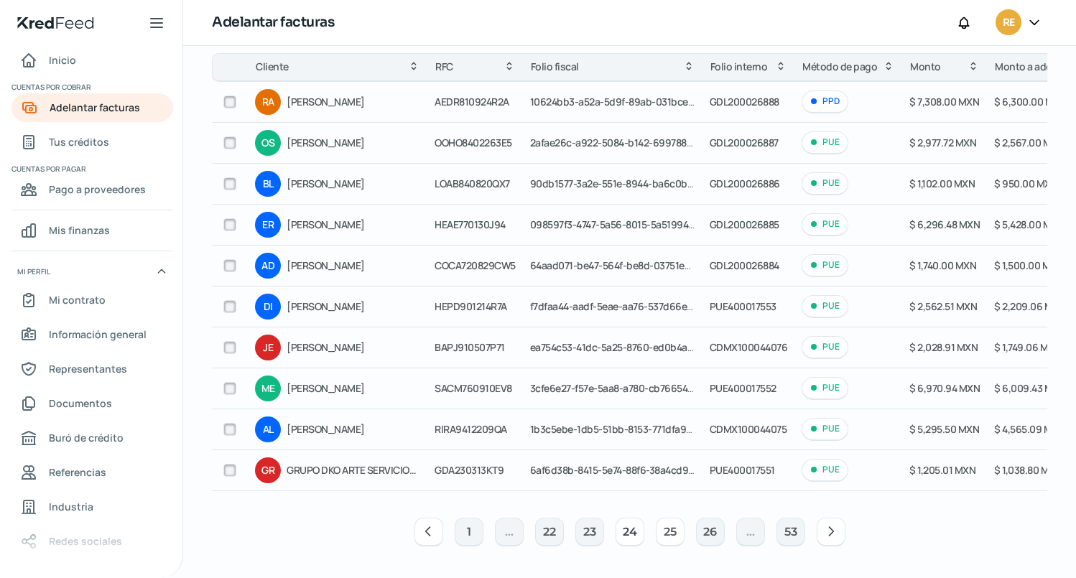
click at [669, 541] on button "25" at bounding box center [670, 532] width 29 height 29
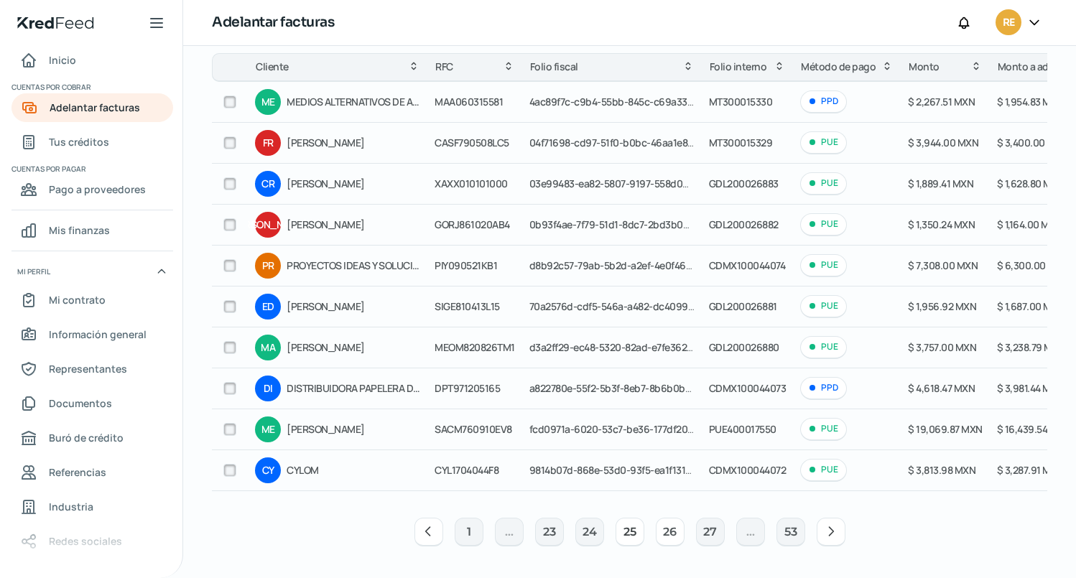
click at [662, 531] on button "26" at bounding box center [670, 532] width 29 height 29
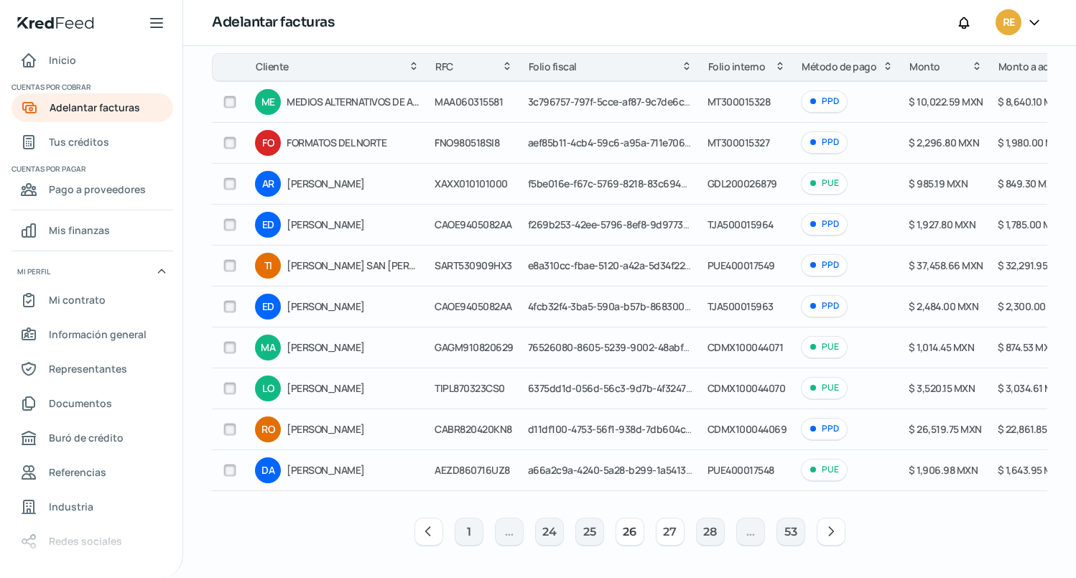
click at [666, 530] on button "27" at bounding box center [670, 532] width 29 height 29
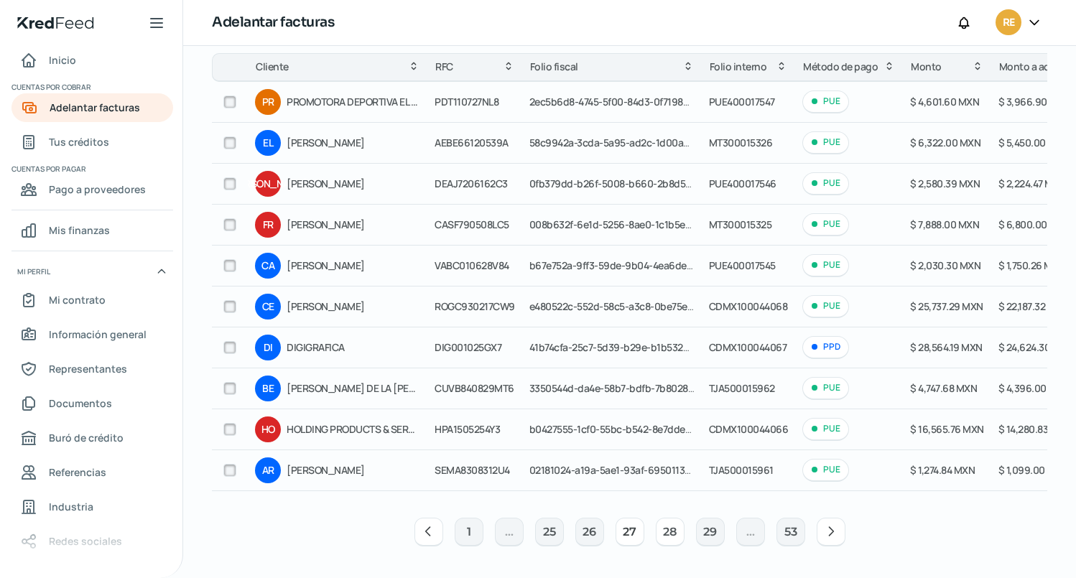
click at [663, 535] on button "28" at bounding box center [670, 532] width 29 height 29
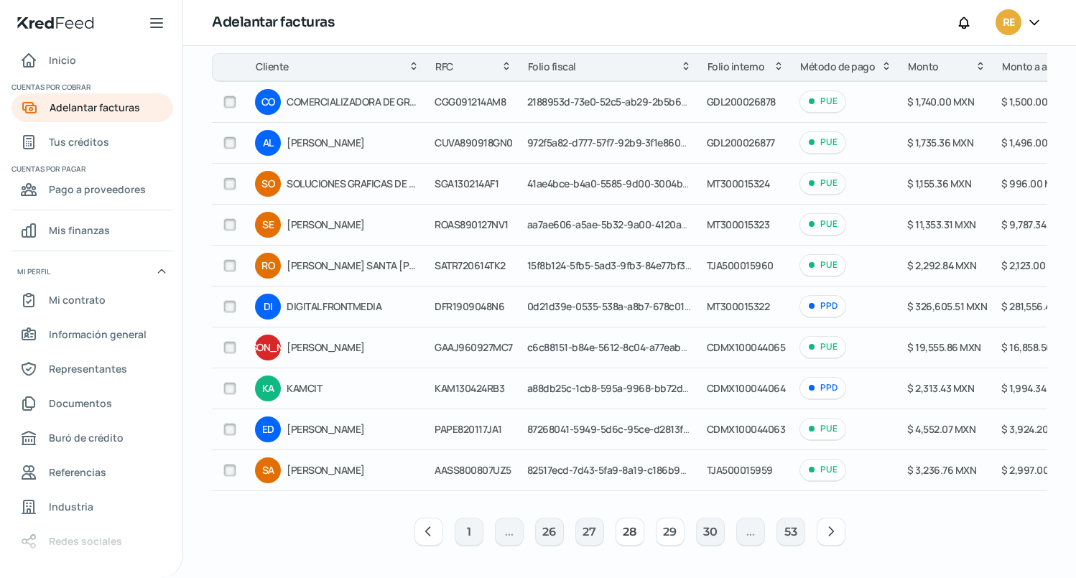
click at [666, 536] on button "29" at bounding box center [670, 532] width 29 height 29
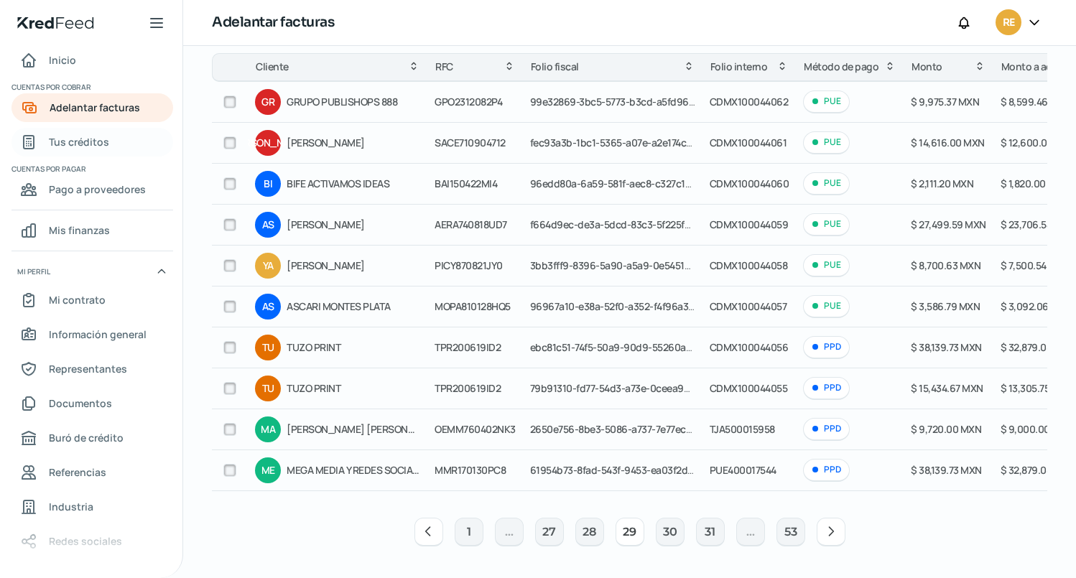
click at [103, 142] on span "Tus créditos" at bounding box center [79, 142] width 60 height 18
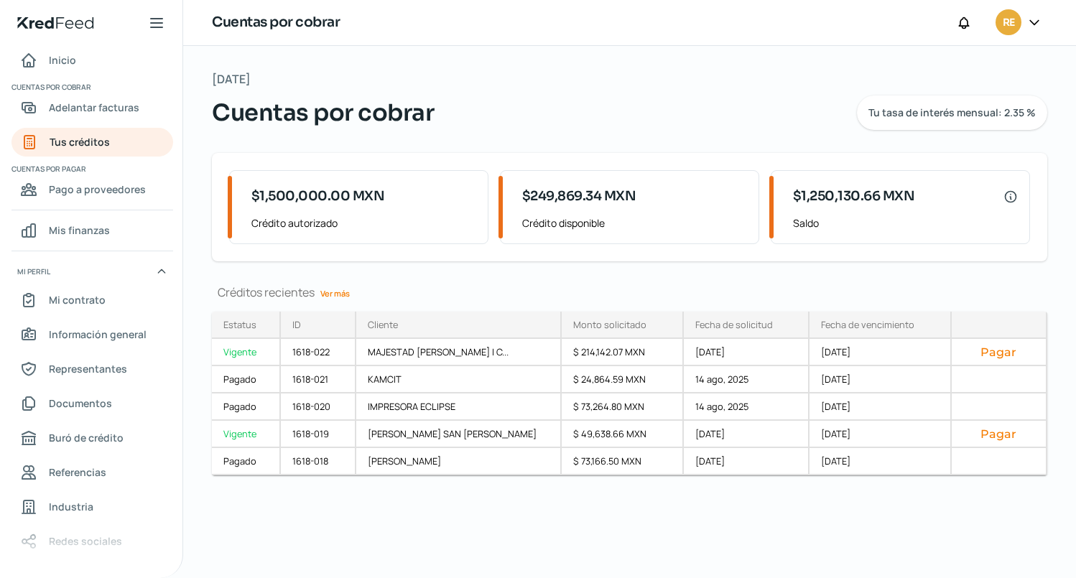
click at [348, 292] on link "Ver más" at bounding box center [335, 293] width 41 height 22
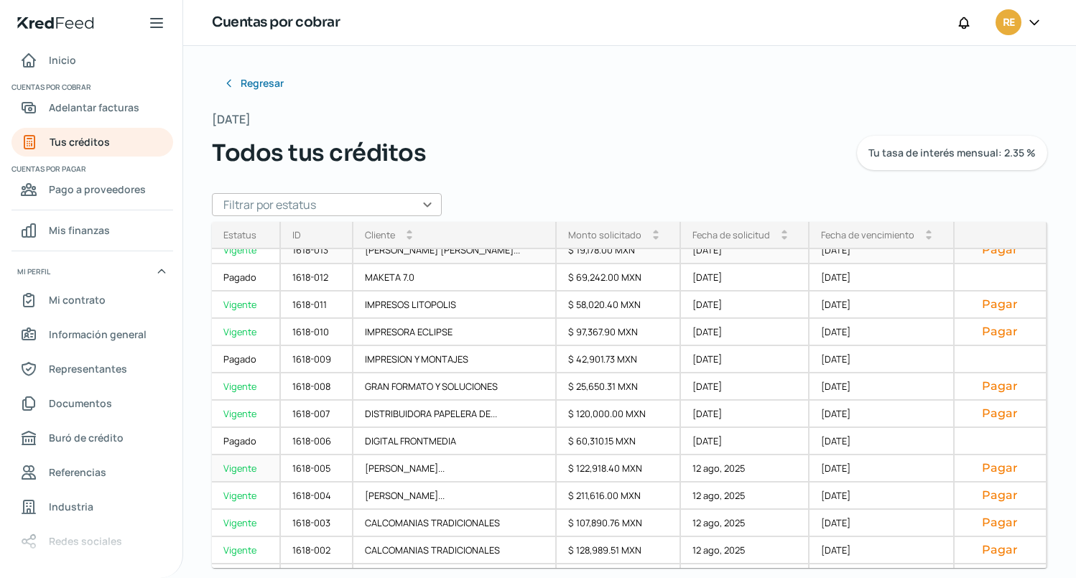
scroll to position [282, 0]
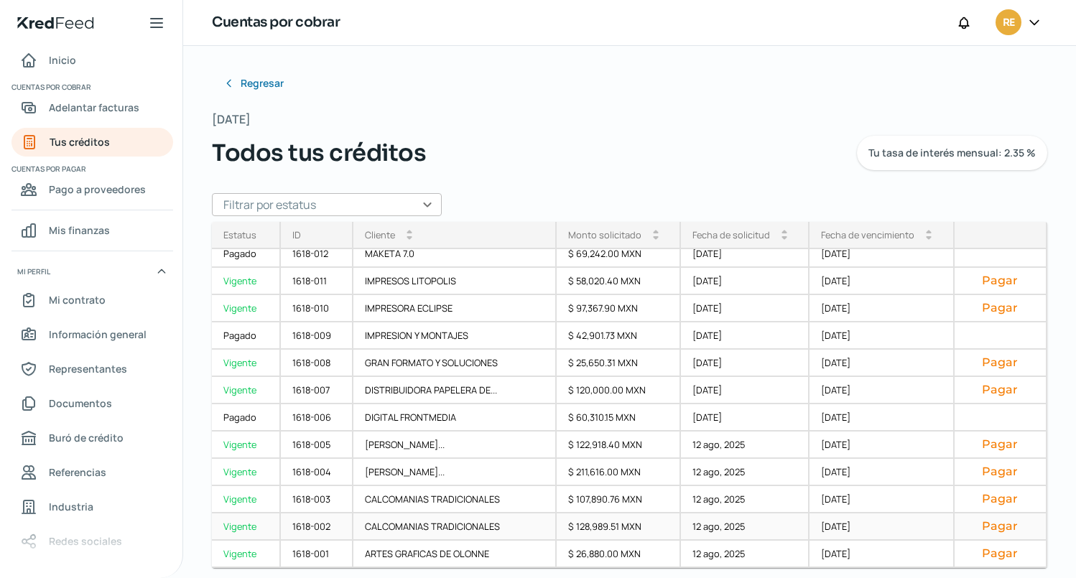
click at [996, 527] on button "Pagar" at bounding box center [1000, 526] width 68 height 14
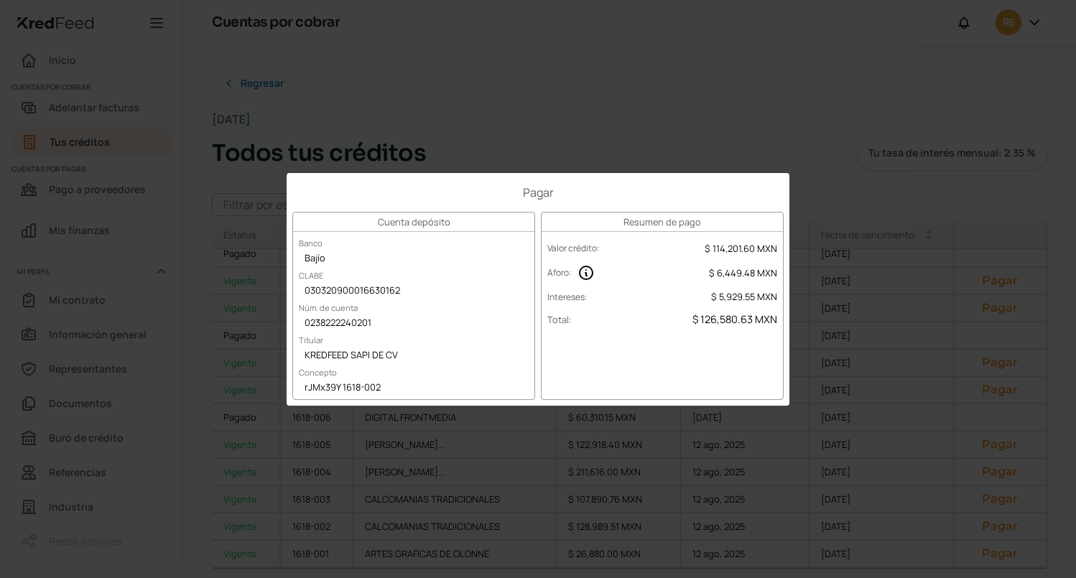
click at [336, 187] on h1 "Pagar" at bounding box center [537, 193] width 491 height 16
click at [928, 106] on div "Pagar Cuenta depósito Banco Bajío CLABE 030320900016630162 Núm. de cuenta 02382…" at bounding box center [538, 289] width 1076 height 578
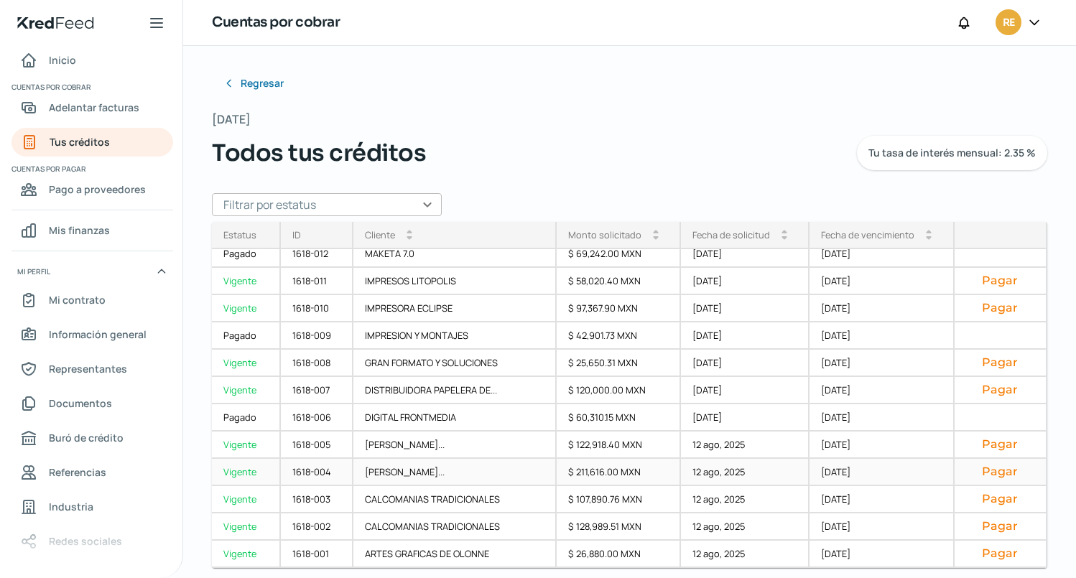
click at [991, 472] on button "Pagar" at bounding box center [1000, 472] width 68 height 14
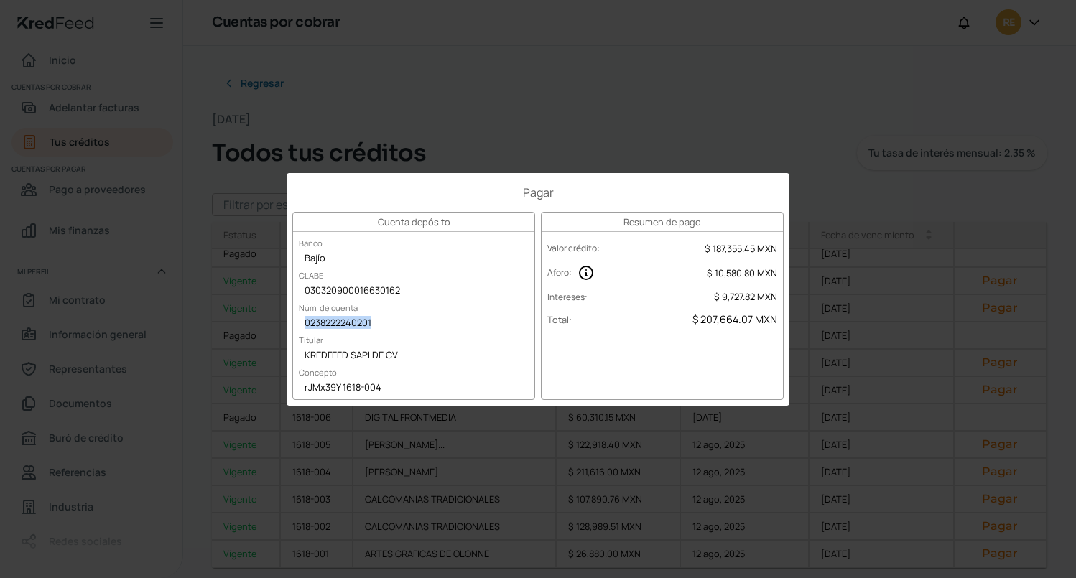
click at [985, 192] on div "Pagar Cuenta depósito Banco Bajío CLABE 030320900016630162 Núm. de cuenta 02382…" at bounding box center [538, 289] width 1076 height 578
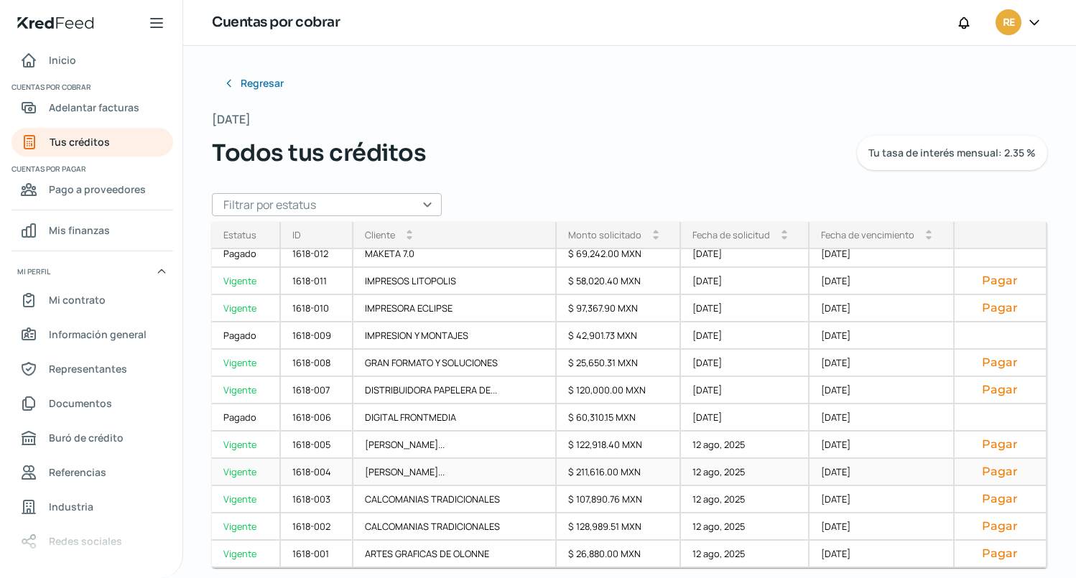
click at [993, 478] on button "Pagar" at bounding box center [1000, 472] width 68 height 14
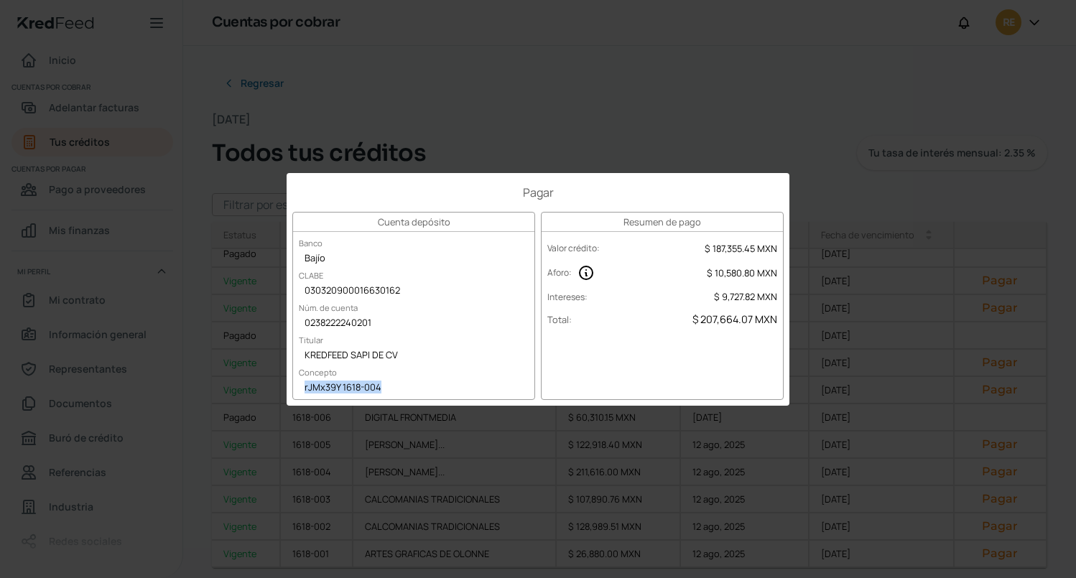
click at [843, 80] on div "Pagar Cuenta depósito Banco Bajío CLABE 030320900016630162 Núm. de cuenta 02382…" at bounding box center [538, 289] width 1076 height 578
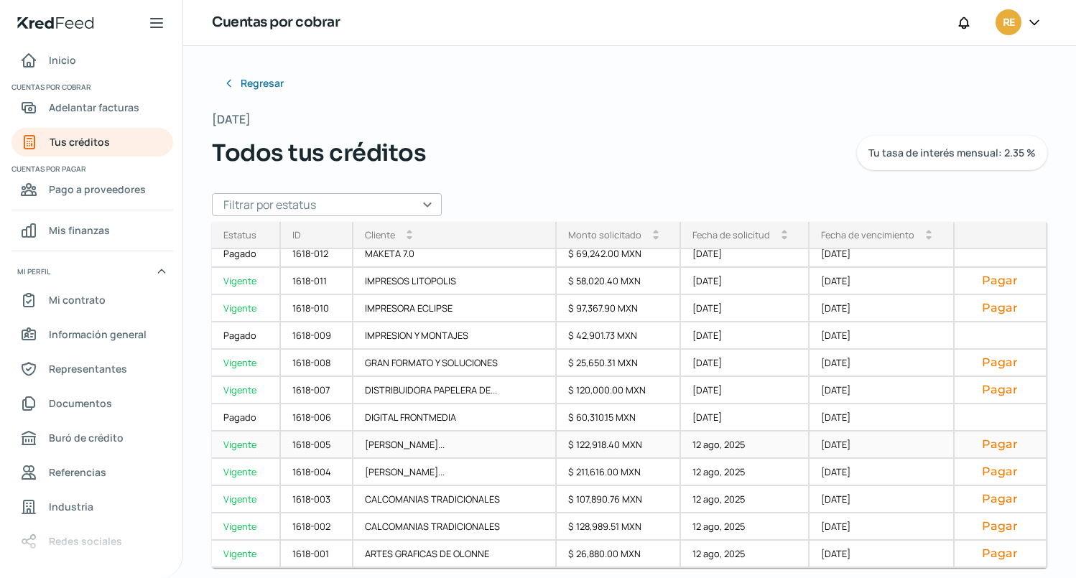
click at [985, 450] on button "Pagar" at bounding box center [1000, 444] width 68 height 14
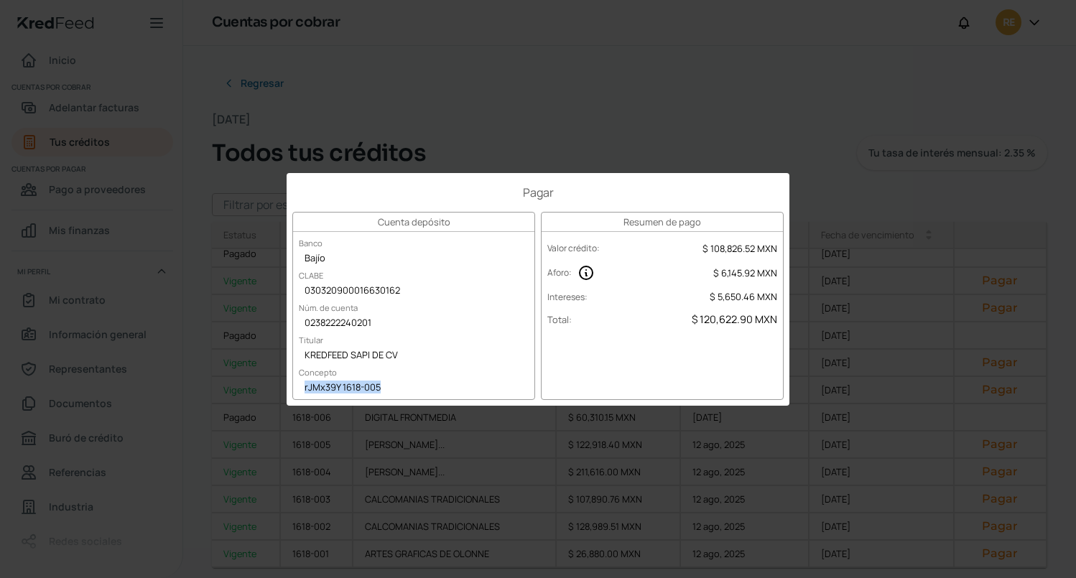
click at [817, 100] on div "Pagar Cuenta depósito Banco Bajío CLABE 030320900016630162 Núm. de cuenta 02382…" at bounding box center [538, 289] width 1076 height 578
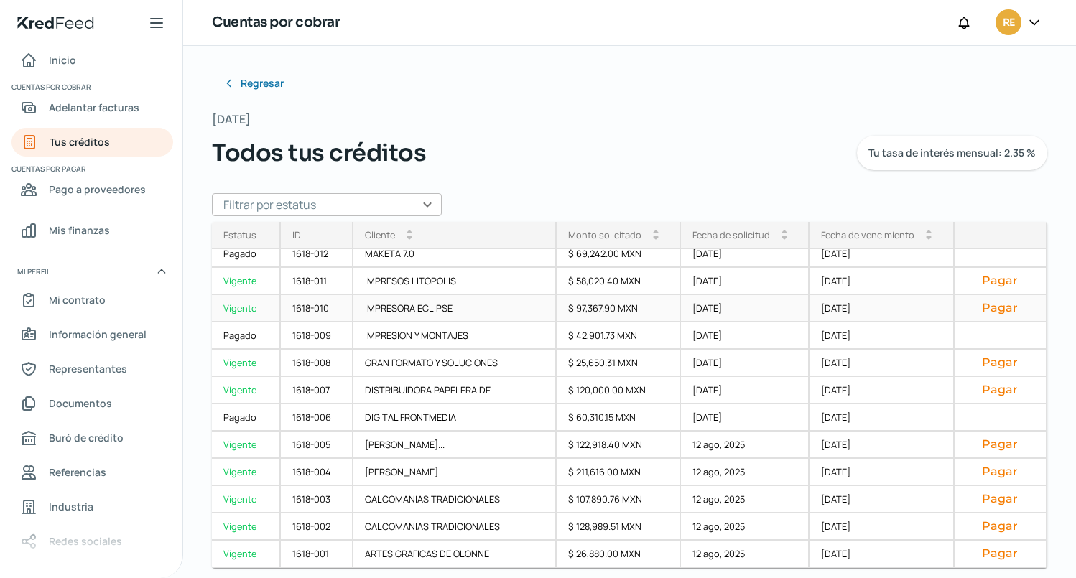
click at [981, 312] on button "Pagar" at bounding box center [1000, 308] width 68 height 14
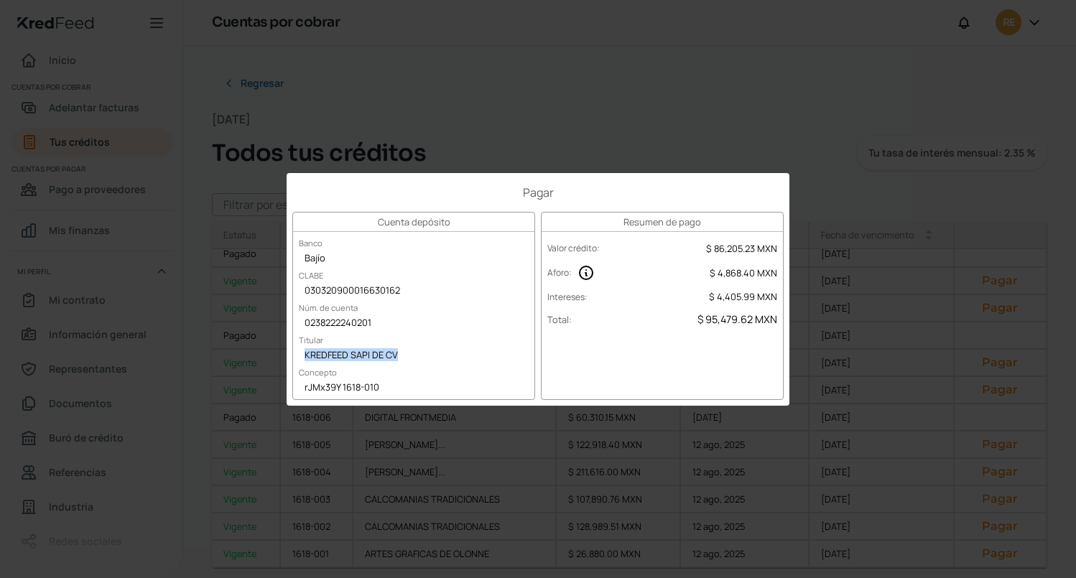
click at [957, 112] on div "Pagar Cuenta depósito Banco Bajío CLABE 030320900016630162 Núm. de cuenta 02382…" at bounding box center [538, 289] width 1076 height 578
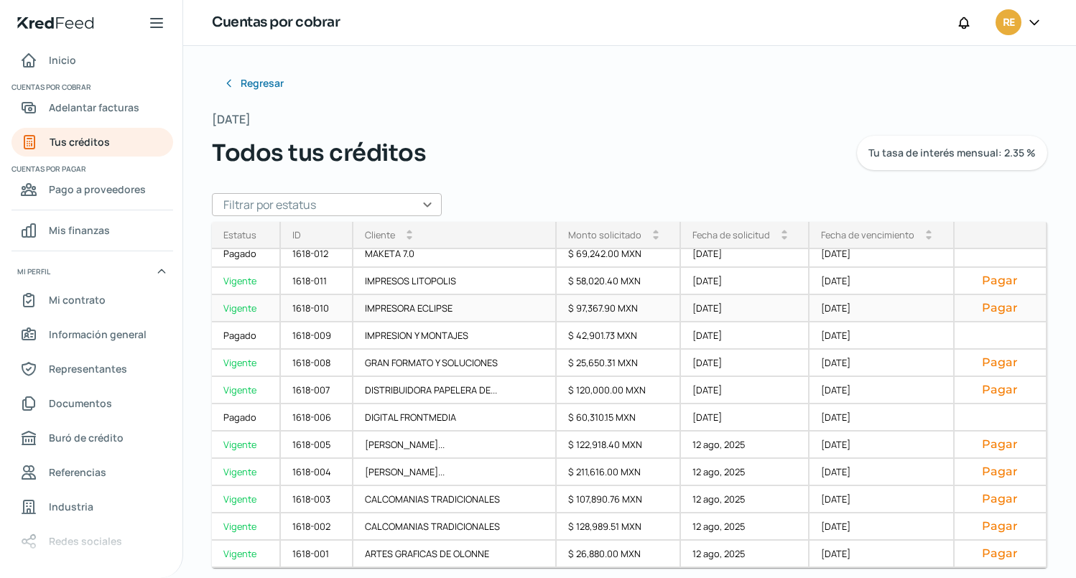
click at [981, 303] on button "Pagar" at bounding box center [1000, 308] width 68 height 14
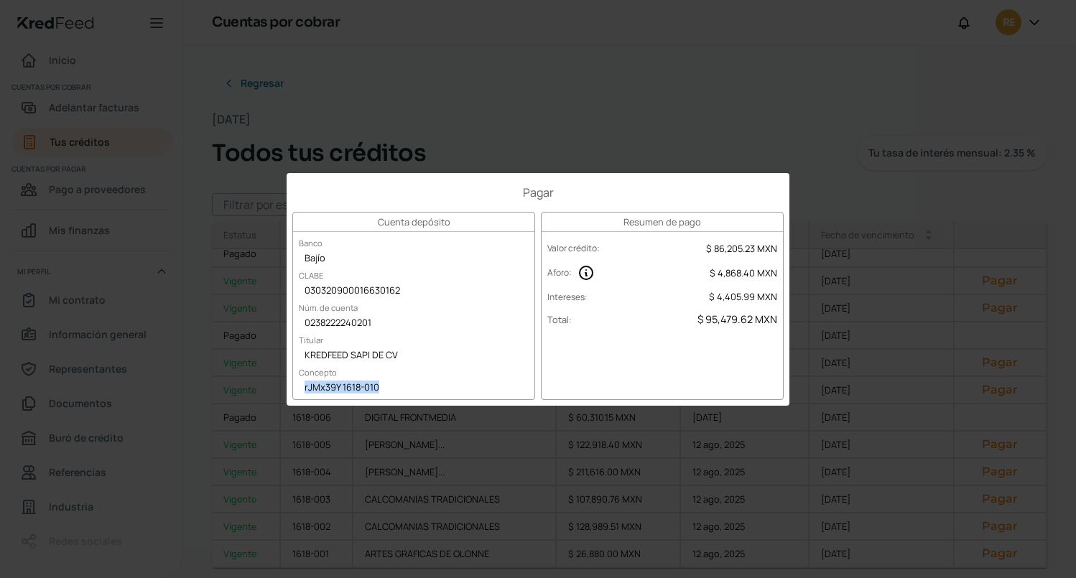
click at [300, 391] on div "rJMx39Y 1618-010" at bounding box center [413, 389] width 241 height 22
click at [1060, 251] on div "Pagar Cuenta depósito Banco Bajío CLABE 030320900016630162 Núm. de cuenta 02382…" at bounding box center [538, 289] width 1076 height 578
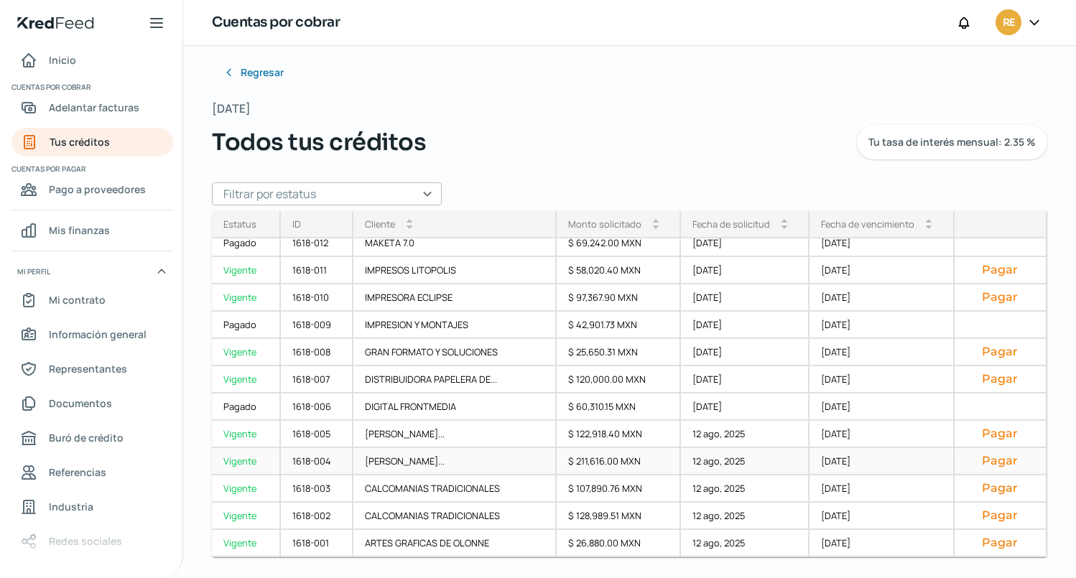
scroll to position [13, 0]
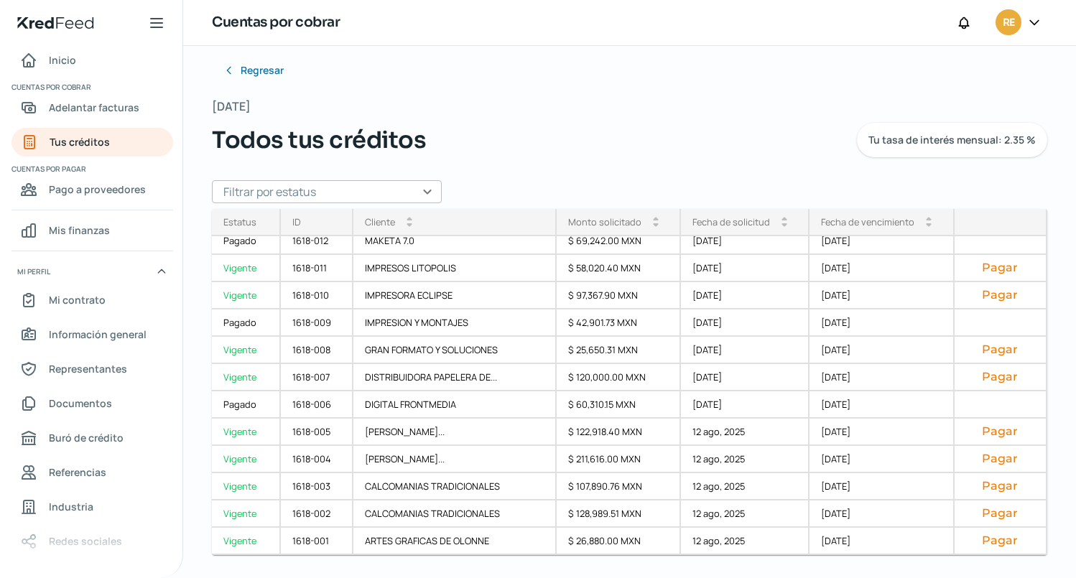
click at [650, 95] on div "Regresar [DATE] Todos tus créditos Tu tasa de interés mensual: 2.35 % Filtrar p…" at bounding box center [629, 255] width 835 height 399
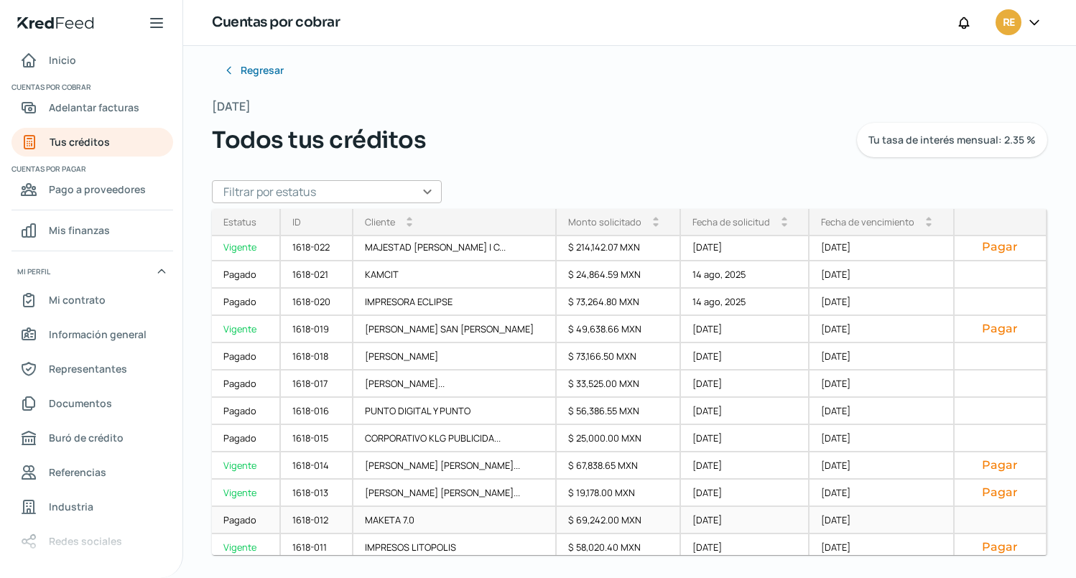
scroll to position [0, 0]
click at [89, 108] on span "Adelantar facturas" at bounding box center [94, 107] width 90 height 18
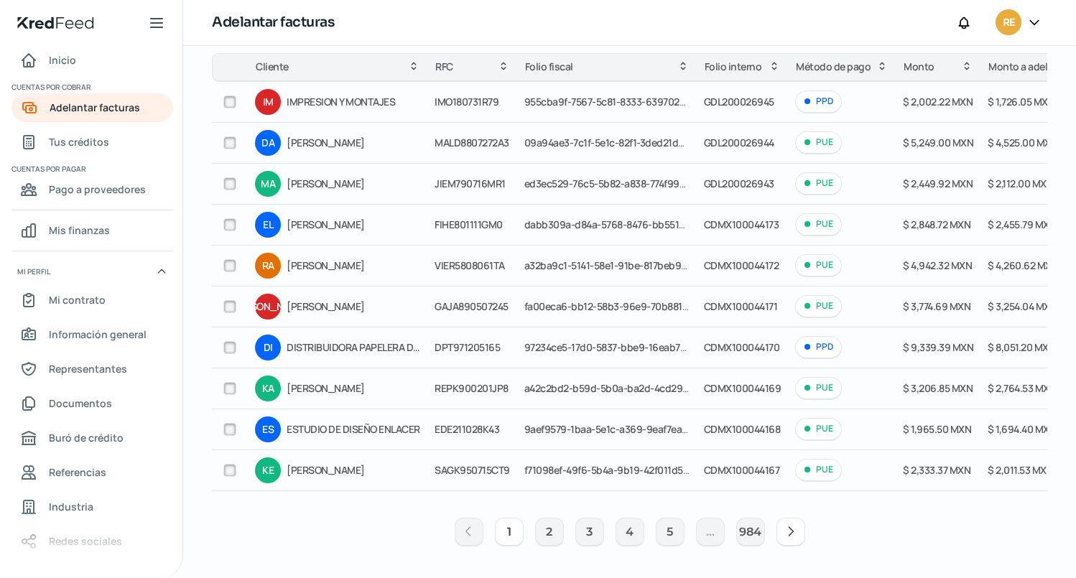
scroll to position [149, 0]
